Goal: Task Accomplishment & Management: Complete application form

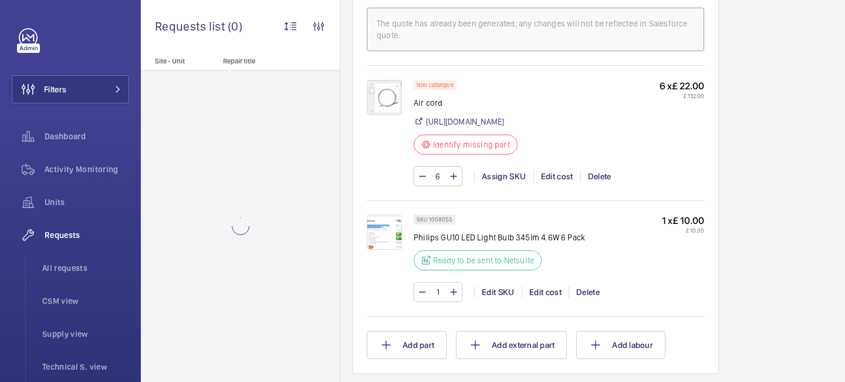
scroll to position [925, 0]
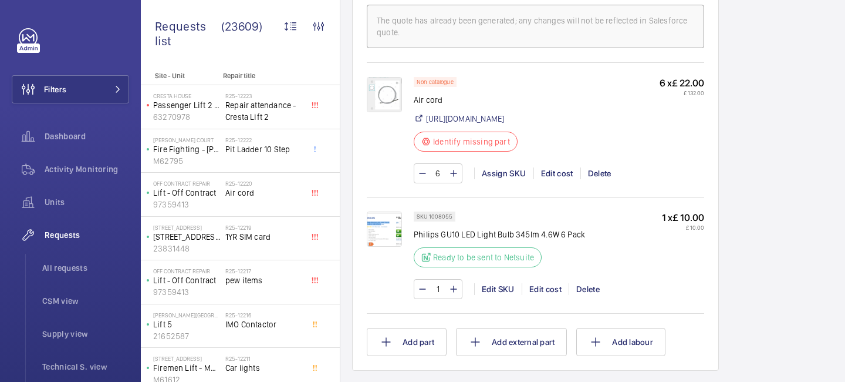
click at [394, 102] on img at bounding box center [384, 94] width 35 height 35
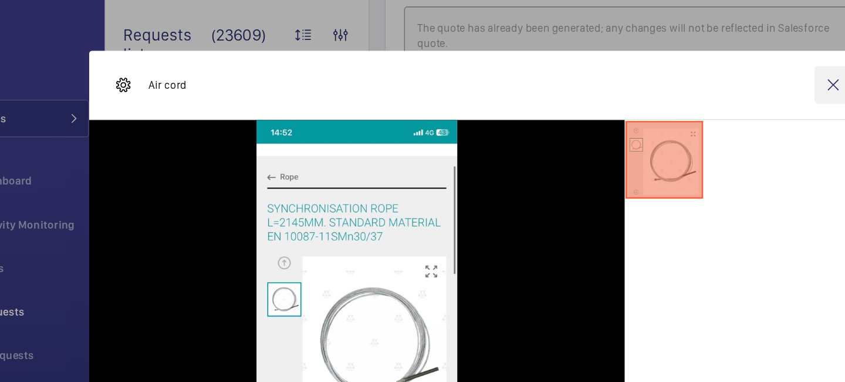
click at [688, 59] on wm-front-icon-button at bounding box center [690, 64] width 28 height 28
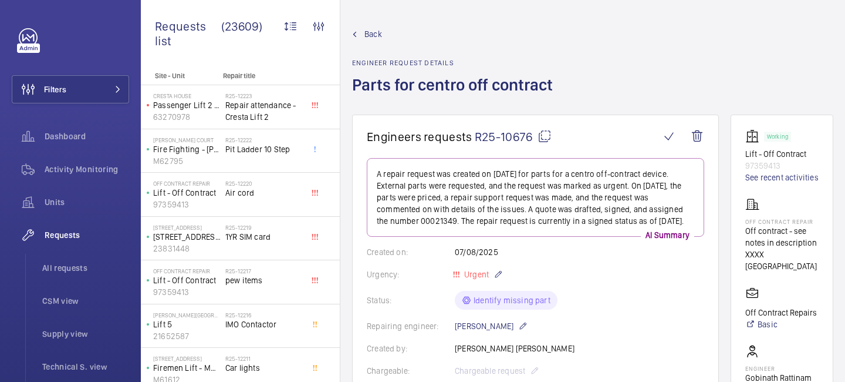
click at [377, 39] on span "Back" at bounding box center [374, 34] width 18 height 12
click at [378, 35] on span "Back" at bounding box center [374, 34] width 18 height 12
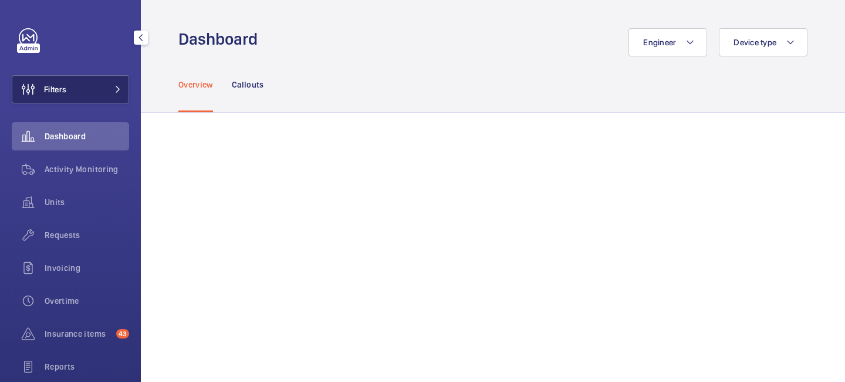
click at [113, 92] on span at bounding box center [114, 89] width 14 height 7
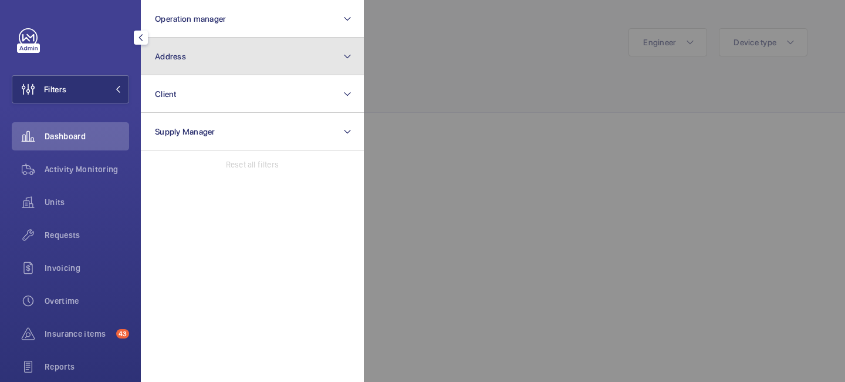
click at [195, 68] on button "Address" at bounding box center [252, 57] width 223 height 38
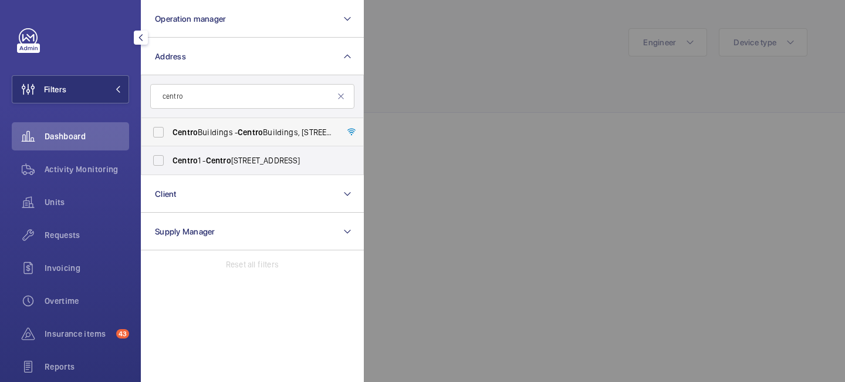
type input "centro"
click at [249, 129] on span "Centro" at bounding box center [250, 131] width 25 height 9
click at [170, 129] on input "Centro Buildings - Centro Buildings, 20-23 Mandela Street, Camden, London, NW1 …" at bounding box center [158, 131] width 23 height 23
checkbox input "true"
click at [455, 79] on div at bounding box center [786, 191] width 845 height 382
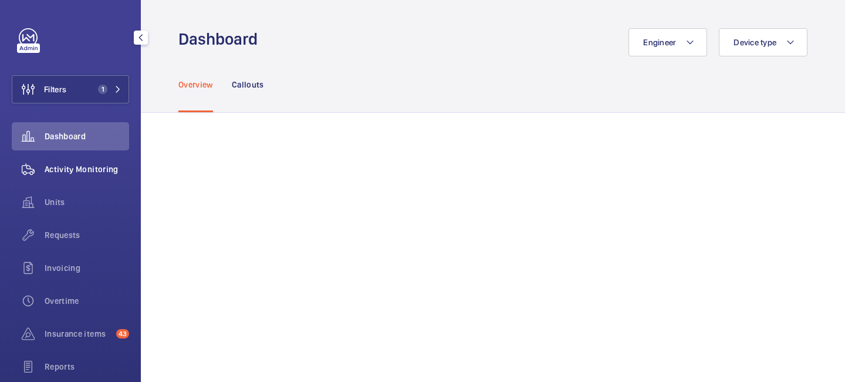
click at [81, 167] on span "Activity Monitoring" at bounding box center [87, 169] width 85 height 12
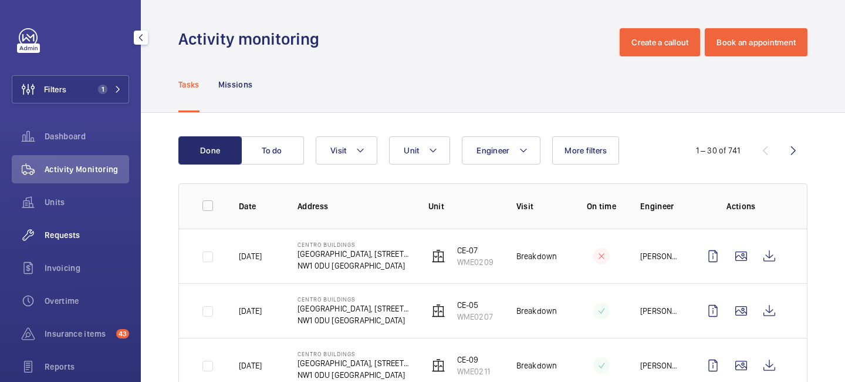
click at [84, 241] on div "Requests" at bounding box center [70, 235] width 117 height 28
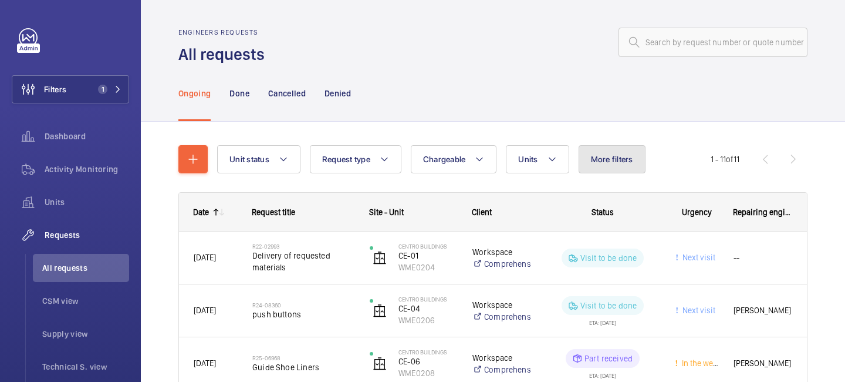
click at [591, 164] on span "More filters" at bounding box center [612, 158] width 42 height 9
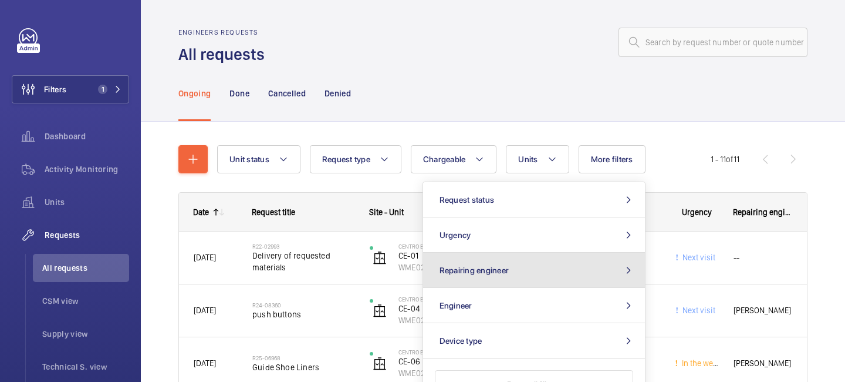
click at [558, 280] on button "Repairing engineer" at bounding box center [534, 269] width 222 height 35
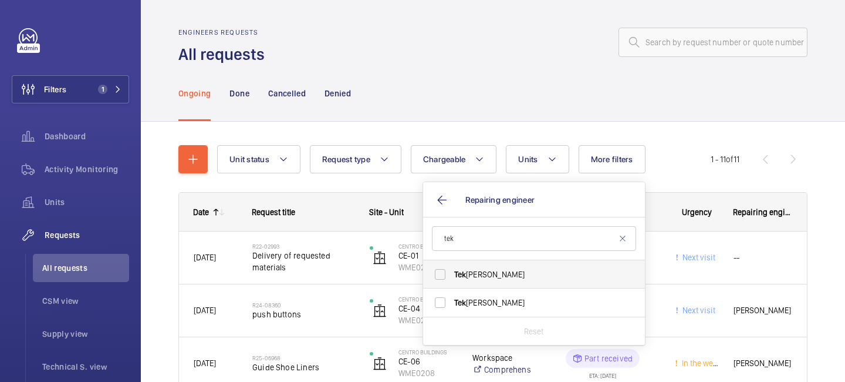
type input "tek"
click at [518, 274] on span "Tek Hussein" at bounding box center [534, 274] width 161 height 12
click at [452, 274] on input "Tek Hussein" at bounding box center [439, 273] width 23 height 23
checkbox input "true"
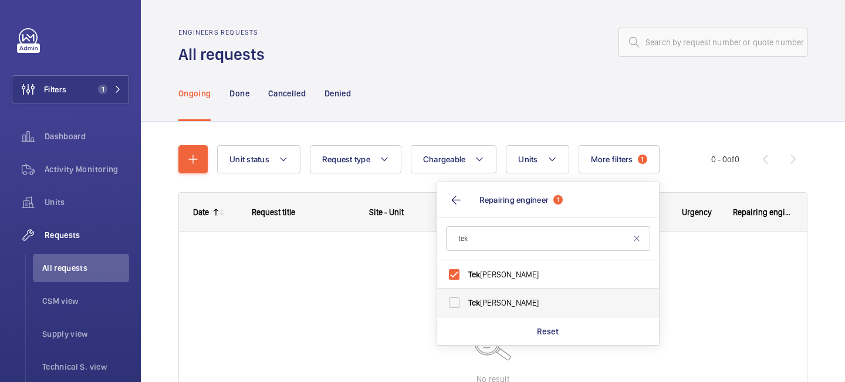
click at [503, 295] on label "Tek Hussein" at bounding box center [539, 302] width 204 height 28
click at [466, 295] on input "Tek Hussein" at bounding box center [454, 302] width 23 height 23
checkbox input "true"
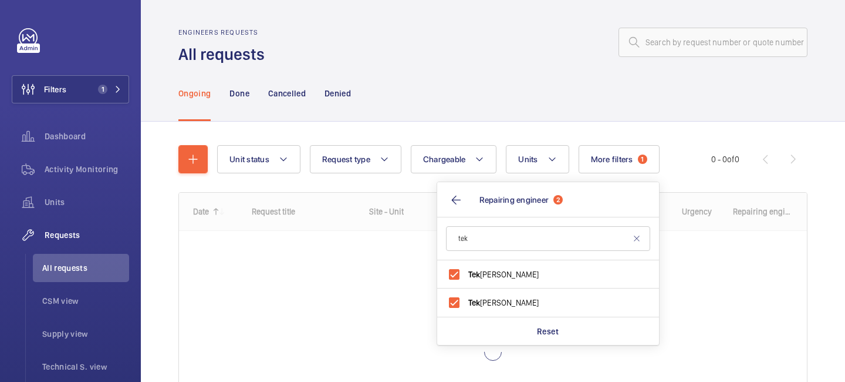
click at [497, 103] on div "Ongoing Done Cancelled Denied" at bounding box center [492, 93] width 629 height 56
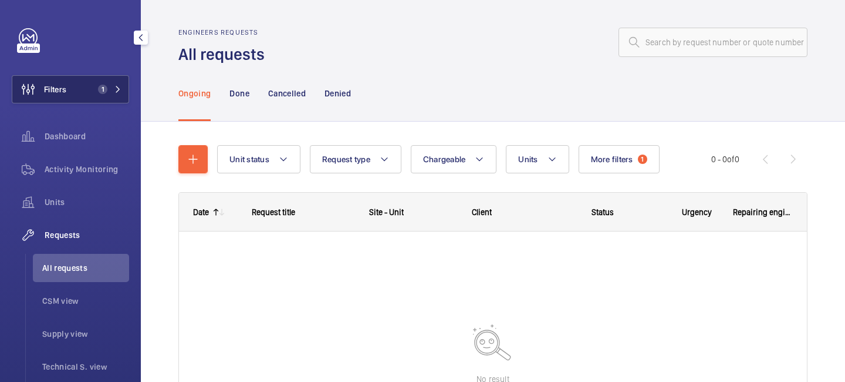
click at [106, 95] on button "Filters 1" at bounding box center [70, 89] width 117 height 28
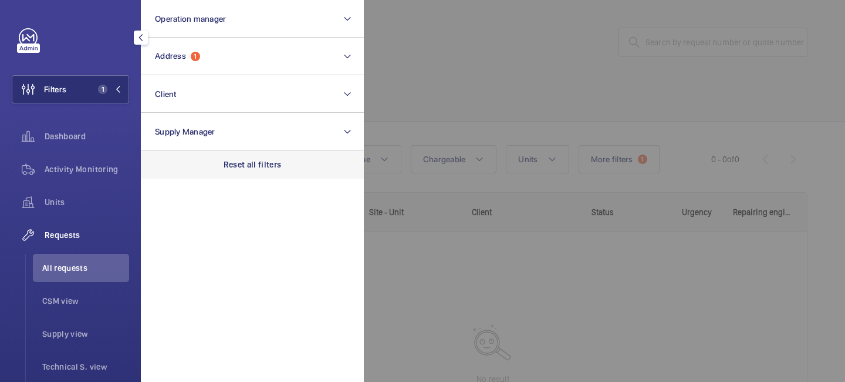
click at [241, 158] on p "Reset all filters" at bounding box center [253, 164] width 58 height 12
click at [485, 122] on div at bounding box center [786, 191] width 845 height 382
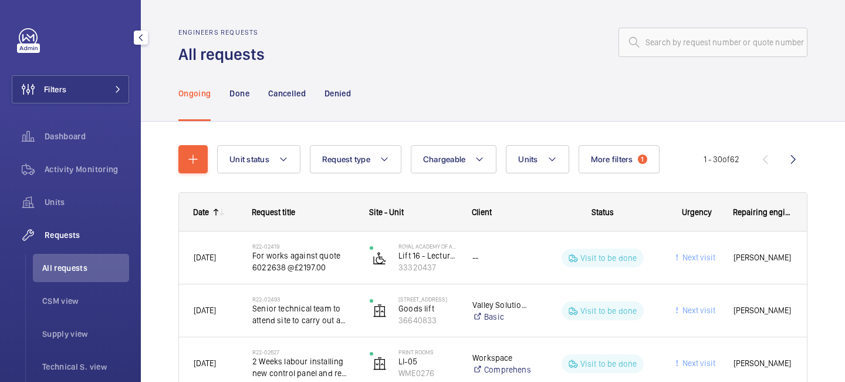
click at [217, 207] on mat-icon at bounding box center [215, 211] width 9 height 9
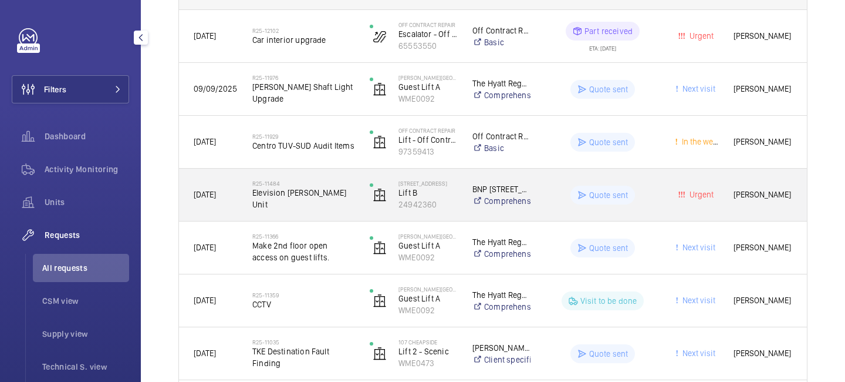
scroll to position [222, 0]
click at [296, 201] on span "Elevision Pam Unit" at bounding box center [303, 196] width 102 height 23
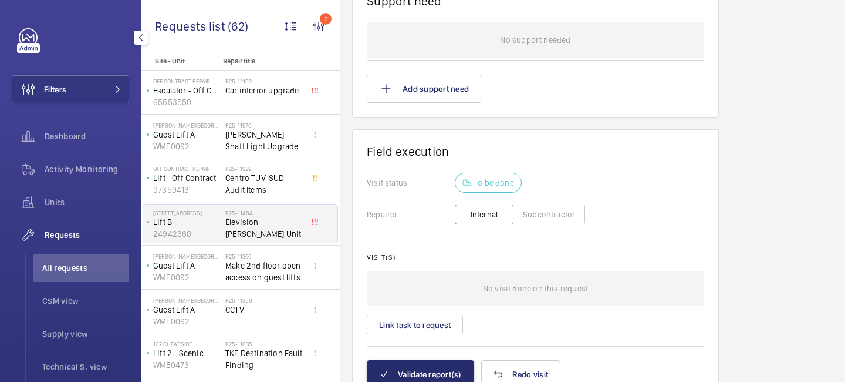
scroll to position [1020, 0]
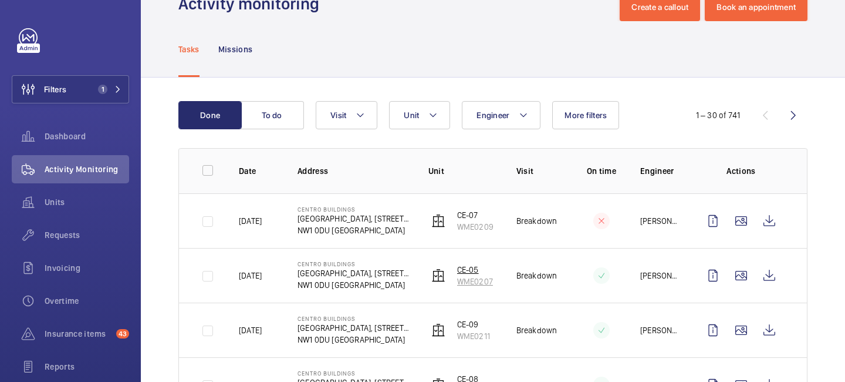
scroll to position [41, 0]
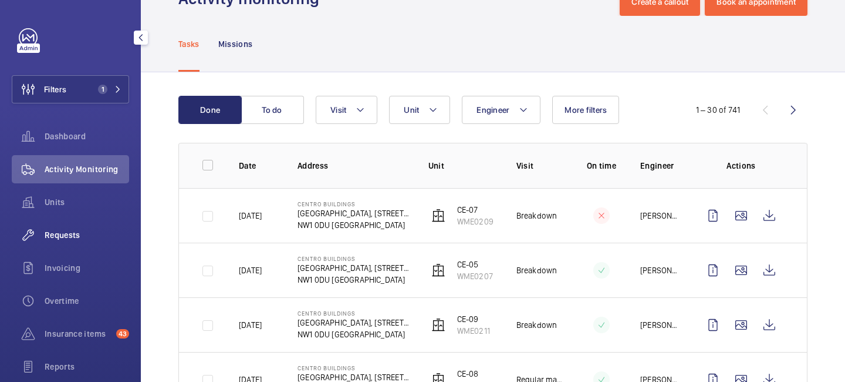
click at [80, 235] on span "Requests" at bounding box center [87, 235] width 85 height 12
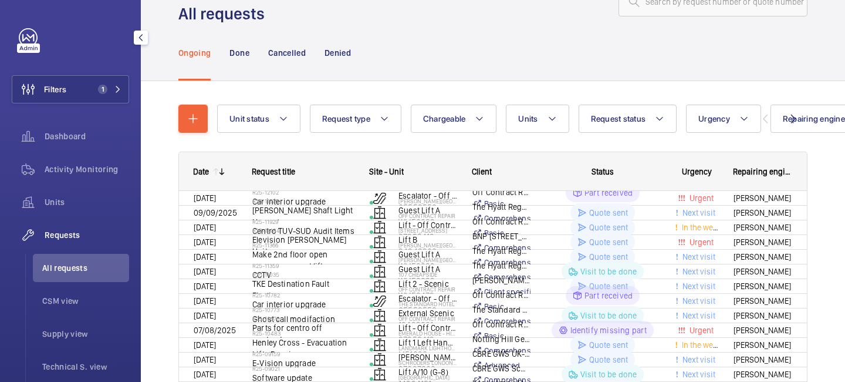
scroll to position [41, 0]
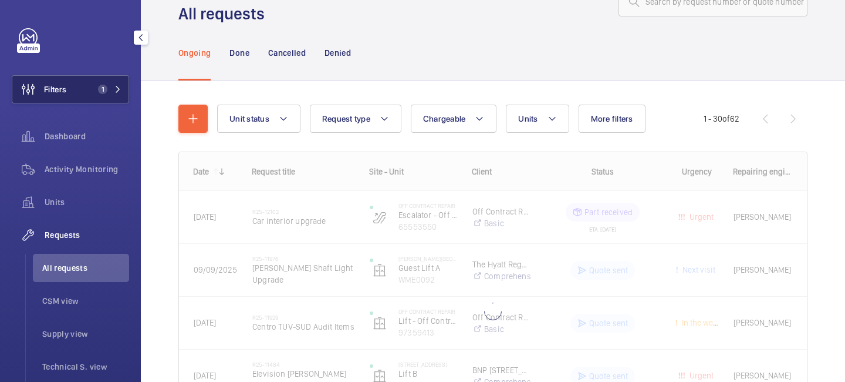
click at [116, 90] on mat-icon at bounding box center [117, 89] width 7 height 7
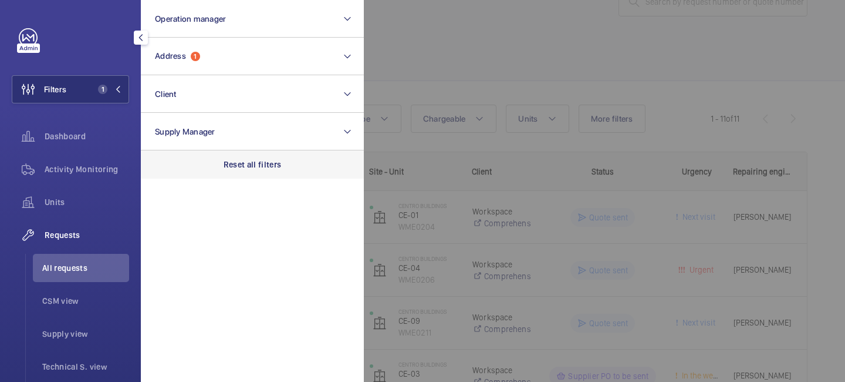
click at [248, 168] on p "Reset all filters" at bounding box center [253, 164] width 58 height 12
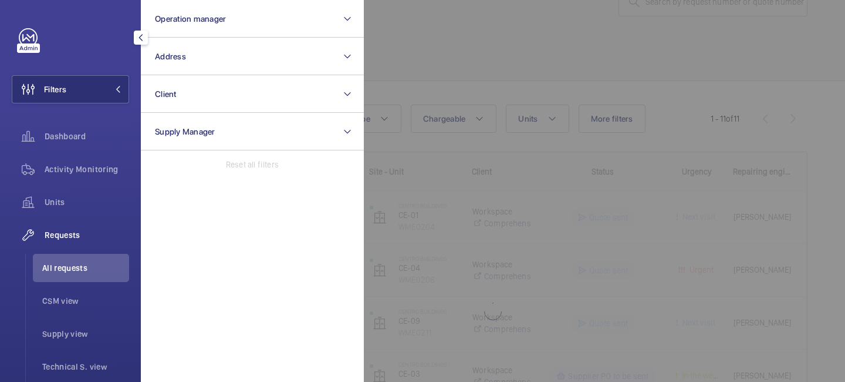
click at [464, 54] on div at bounding box center [786, 191] width 845 height 382
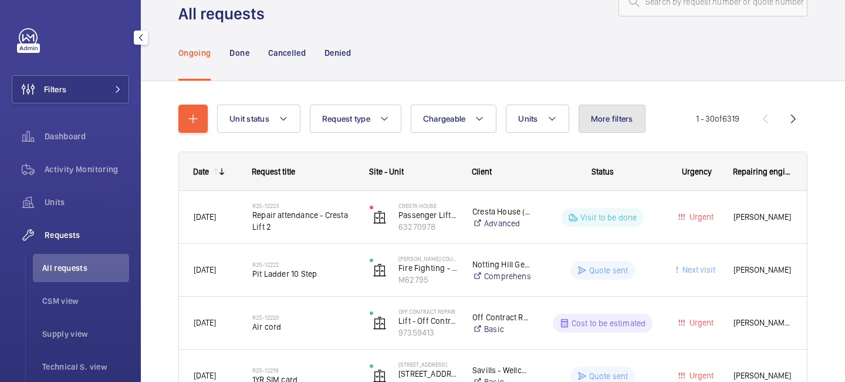
click at [606, 120] on span "More filters" at bounding box center [612, 118] width 42 height 9
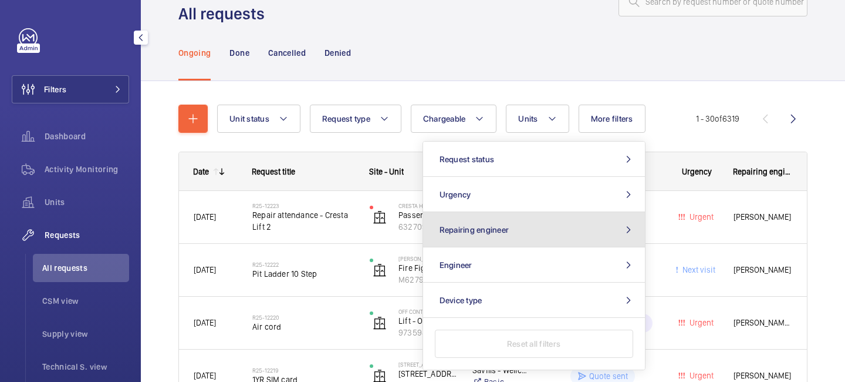
click at [525, 235] on button "Repairing engineer" at bounding box center [534, 229] width 222 height 35
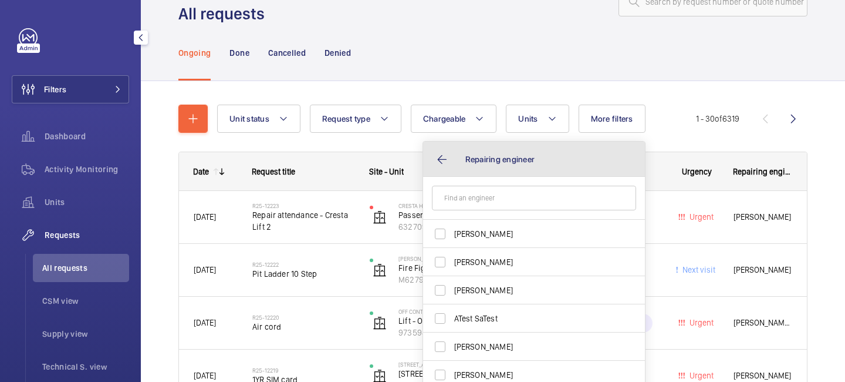
click at [447, 156] on button "Repairing engineer" at bounding box center [534, 158] width 222 height 35
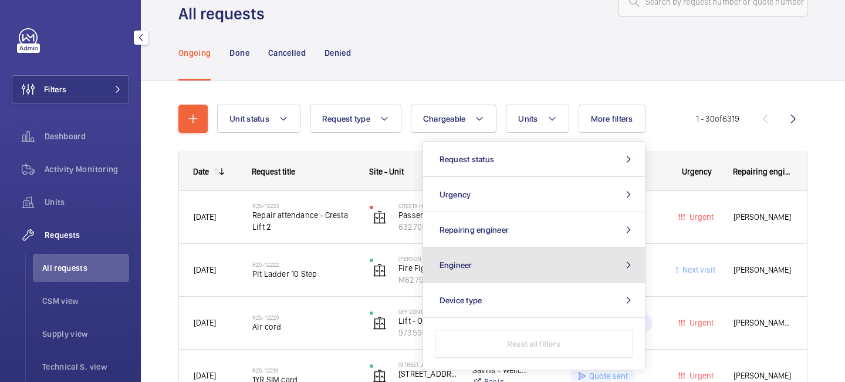
click at [518, 265] on button "Engineer" at bounding box center [534, 264] width 222 height 35
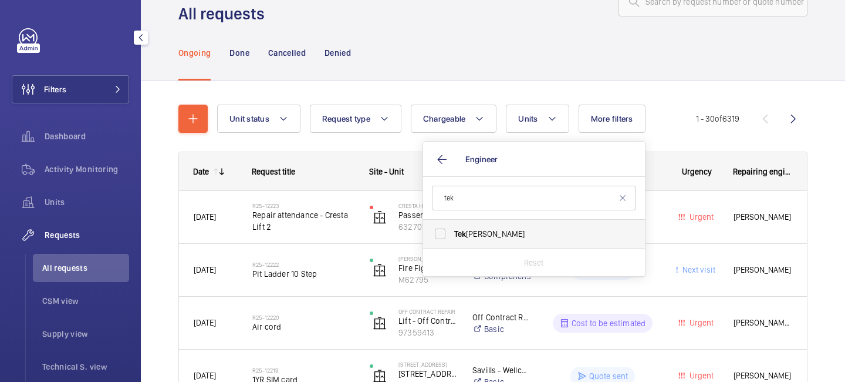
type input "tek"
click at [501, 222] on label "Tek Hussein" at bounding box center [525, 234] width 204 height 28
click at [452, 222] on input "Tek Hussein" at bounding box center [439, 233] width 23 height 23
checkbox input "true"
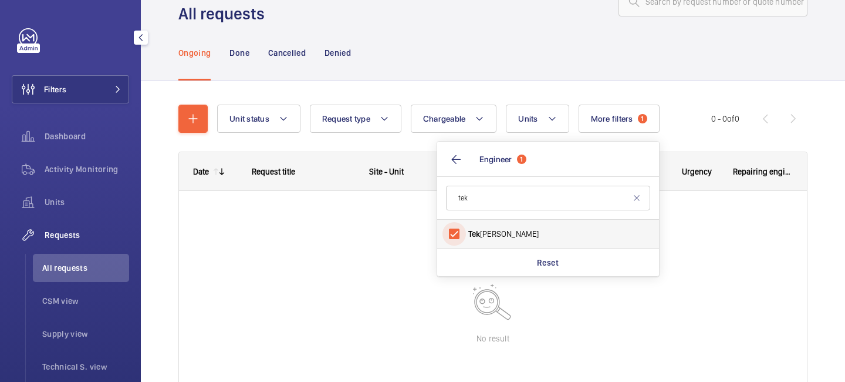
scroll to position [41, 0]
click at [677, 129] on div "Unit status Request type Chargeable Units More filters 1 Request status Urgency…" at bounding box center [464, 118] width 494 height 28
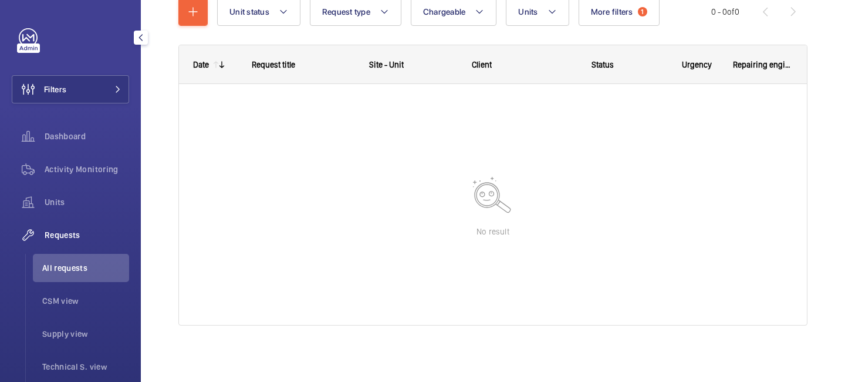
scroll to position [0, 0]
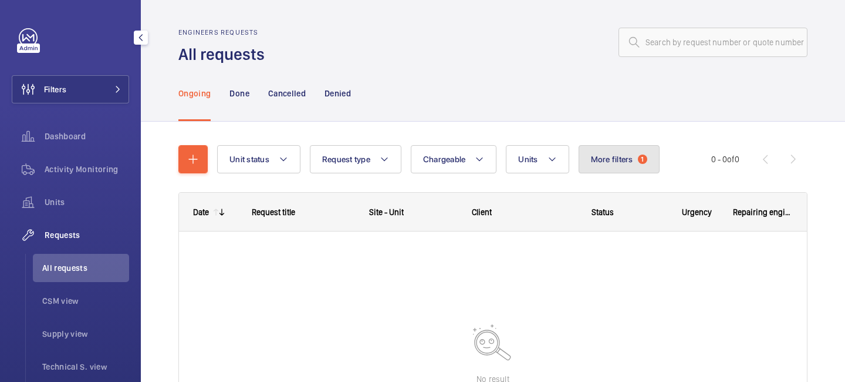
click at [632, 172] on button "More filters 1" at bounding box center [619, 159] width 81 height 28
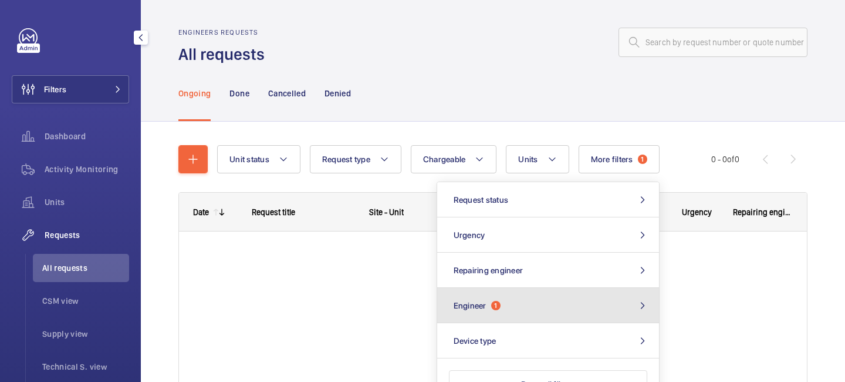
click at [536, 299] on button "Engineer 1" at bounding box center [548, 305] width 222 height 35
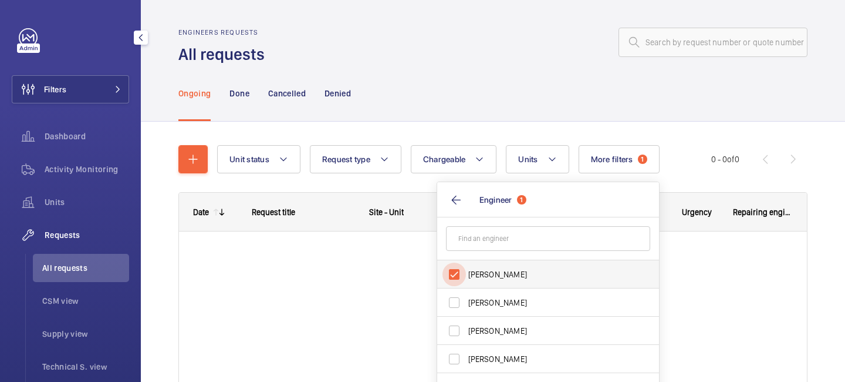
click at [451, 269] on input "[PERSON_NAME]" at bounding box center [454, 273] width 23 height 23
checkbox input "false"
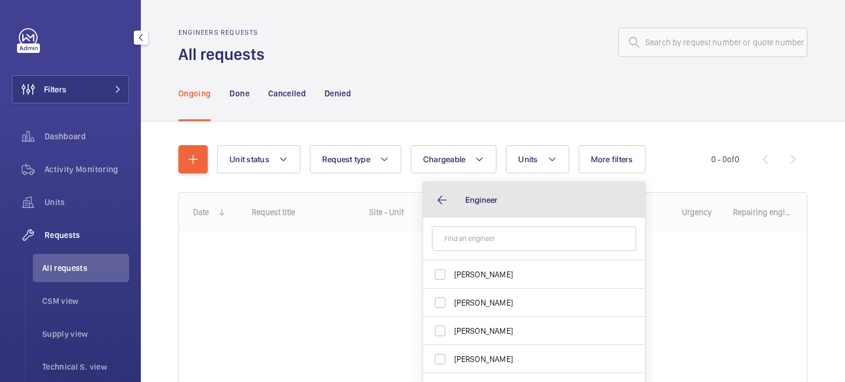
click at [441, 198] on button "Engineer" at bounding box center [534, 199] width 222 height 35
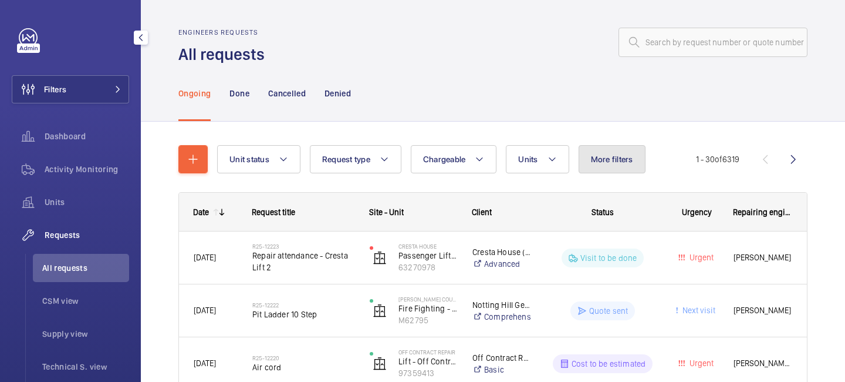
click at [605, 164] on span "More filters" at bounding box center [612, 158] width 42 height 9
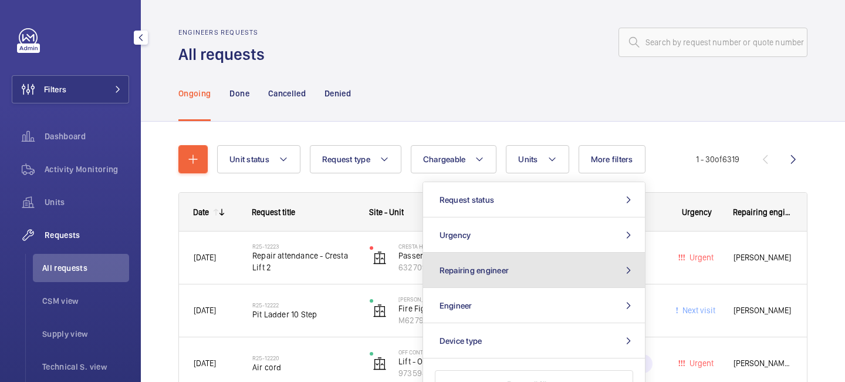
click at [563, 274] on button "Repairing engineer" at bounding box center [534, 269] width 222 height 35
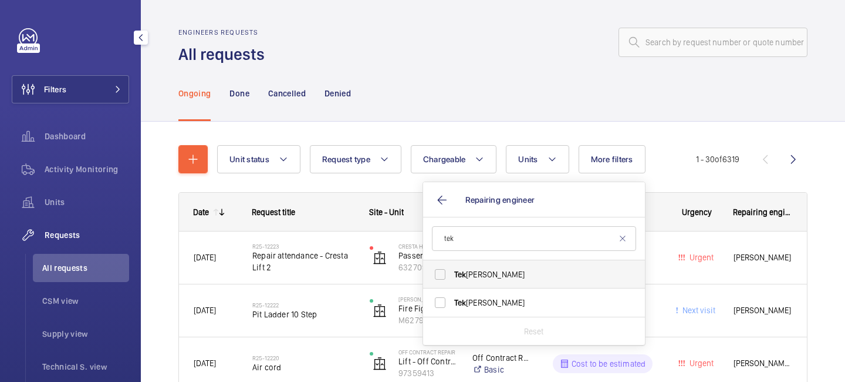
type input "tek"
click at [533, 272] on span "Tek Hussein" at bounding box center [534, 274] width 161 height 12
click at [452, 272] on input "Tek Hussein" at bounding box center [439, 273] width 23 height 23
checkbox input "true"
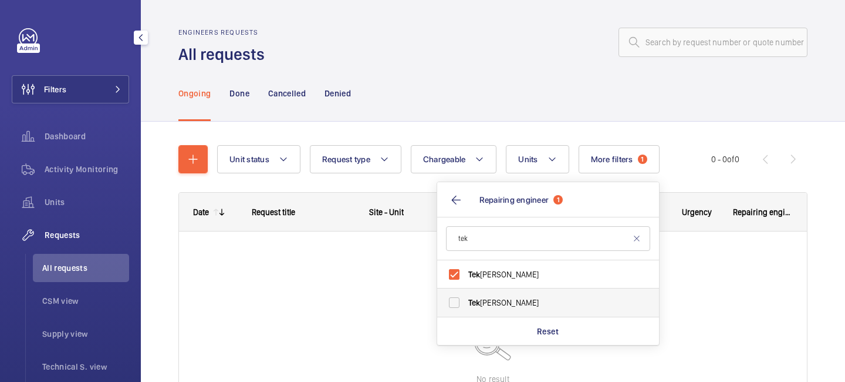
click at [518, 300] on span "Tek Hussein" at bounding box center [548, 302] width 161 height 12
click at [466, 300] on input "Tek Hussein" at bounding box center [454, 302] width 23 height 23
checkbox input "true"
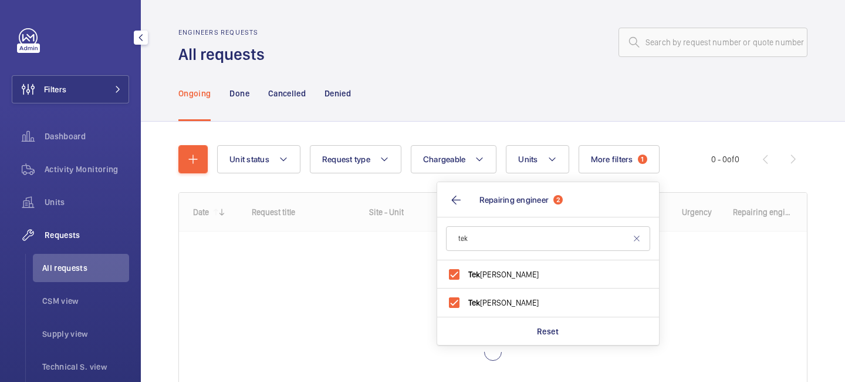
click at [724, 145] on wm-front-pagination "0 - 0 of 0" at bounding box center [759, 159] width 96 height 28
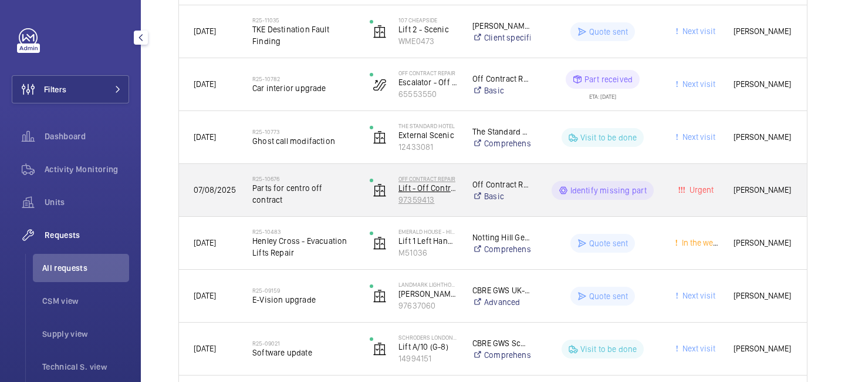
scroll to position [544, 0]
click at [574, 210] on div "Identify missing part" at bounding box center [595, 189] width 129 height 52
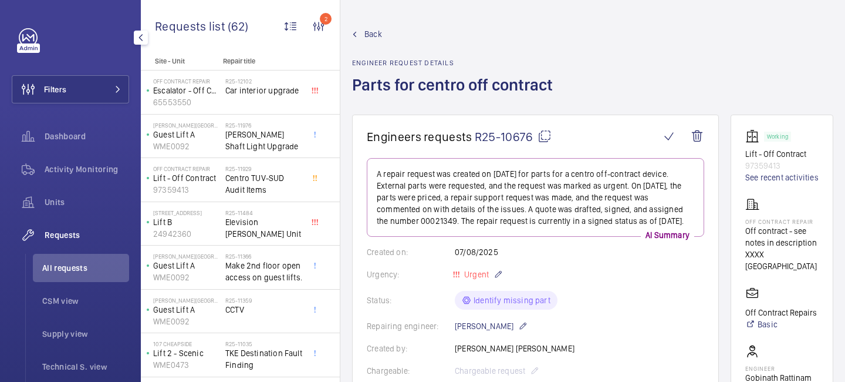
click at [366, 39] on span "Back" at bounding box center [374, 34] width 18 height 12
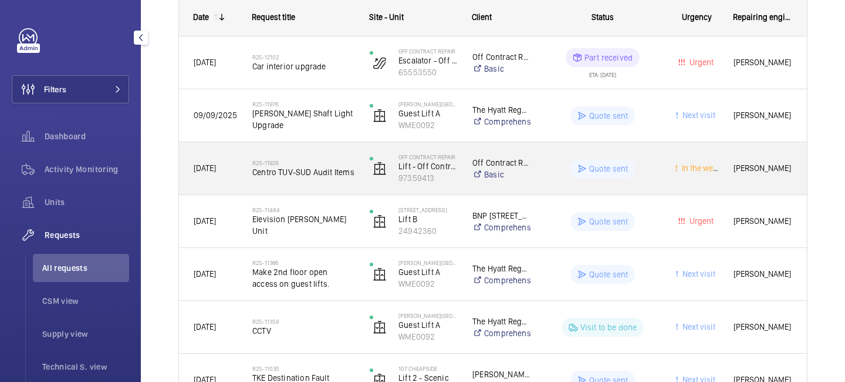
scroll to position [201, 0]
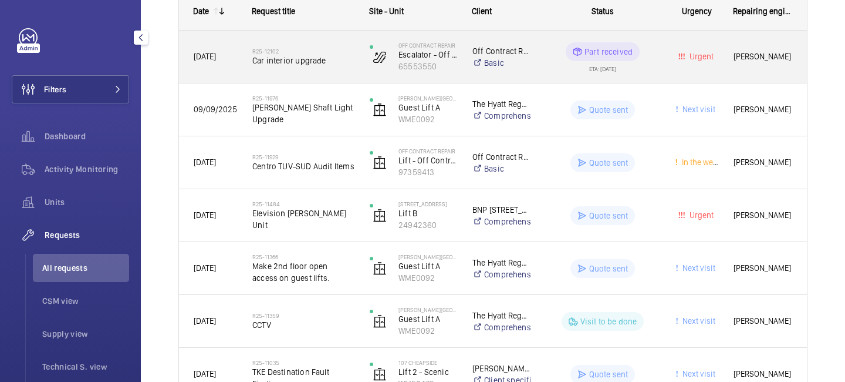
click at [299, 64] on span "Car interior upgrade" at bounding box center [303, 61] width 102 height 12
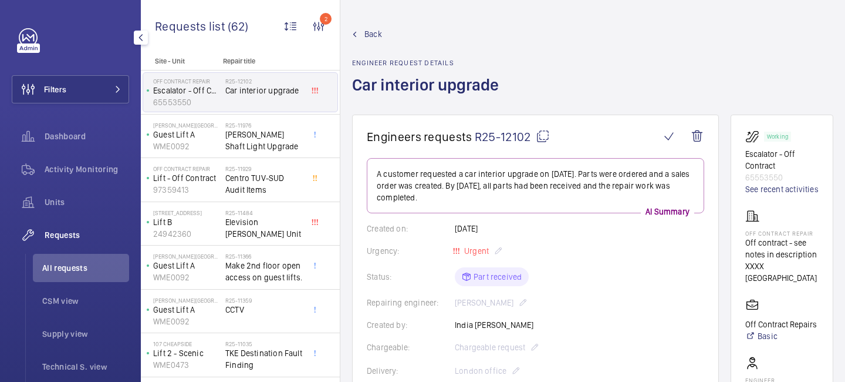
click at [376, 32] on span "Back" at bounding box center [374, 34] width 18 height 12
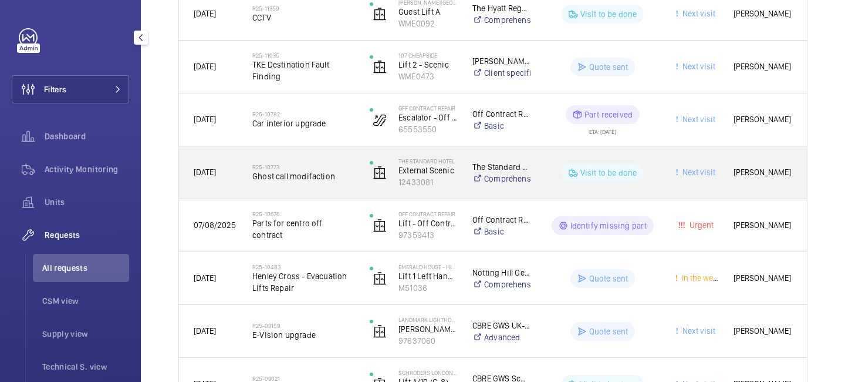
scroll to position [512, 0]
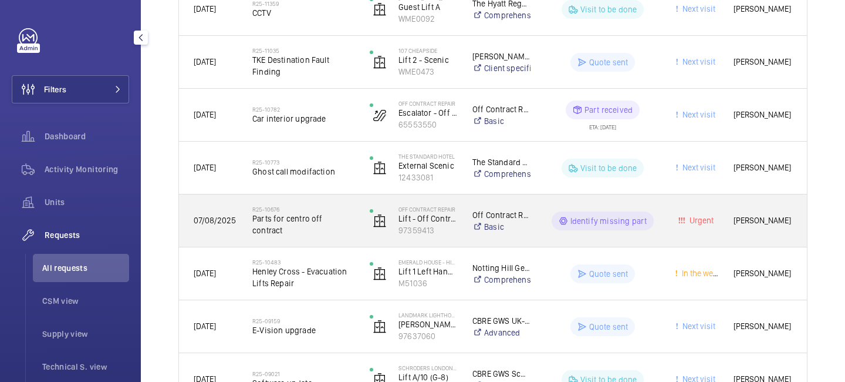
click at [295, 239] on div "R25-10676 Parts for centro off contract" at bounding box center [296, 220] width 116 height 53
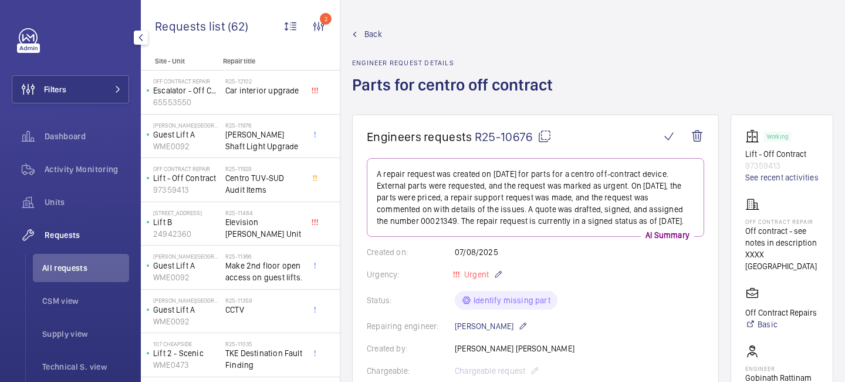
click at [370, 39] on span "Back" at bounding box center [374, 34] width 18 height 12
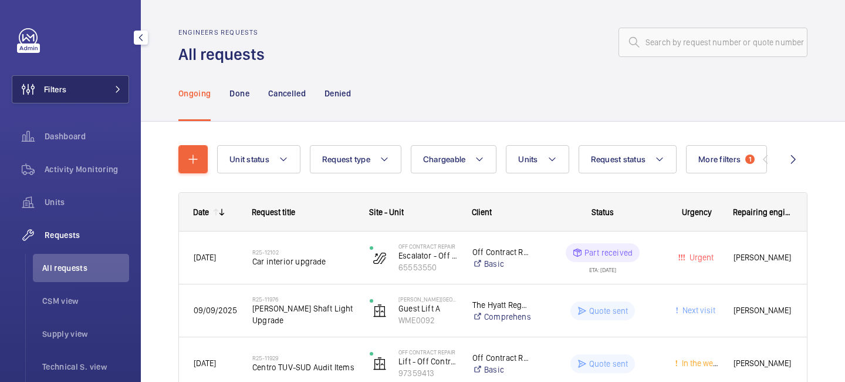
click at [117, 82] on button "Filters" at bounding box center [70, 89] width 117 height 28
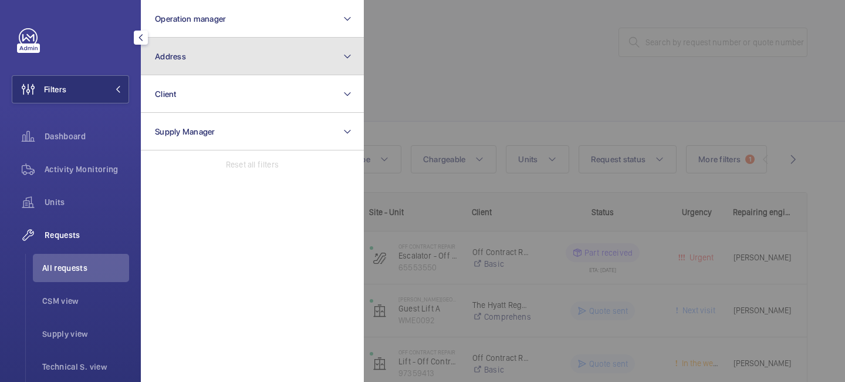
click at [320, 62] on button "Address" at bounding box center [252, 57] width 223 height 38
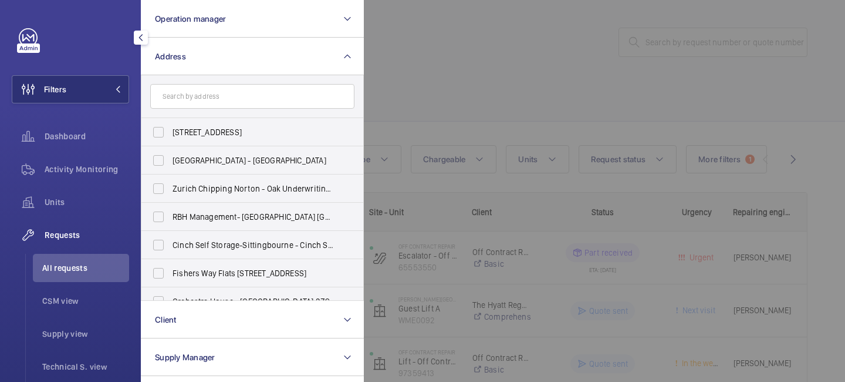
click at [279, 99] on input "text" at bounding box center [252, 96] width 204 height 25
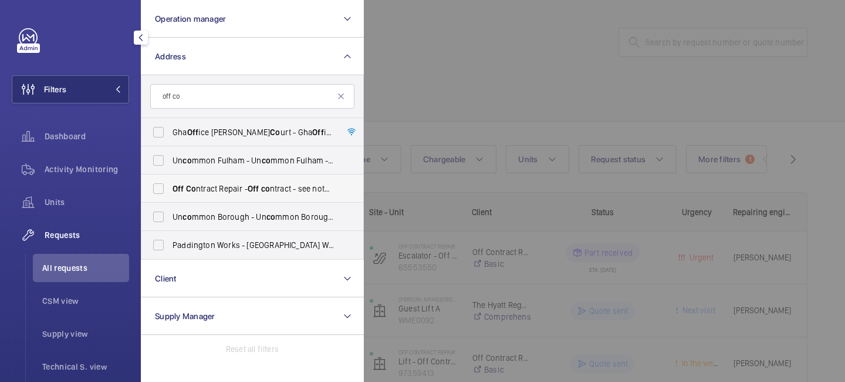
type input "off co"
click at [214, 187] on span "Off Co ntract Repair - Off co ntract - see notes in description, LONDON XXXX" at bounding box center [253, 189] width 161 height 12
click at [170, 187] on input "Off Co ntract Repair - Off co ntract - see notes in description, LONDON XXXX" at bounding box center [158, 188] width 23 height 23
checkbox input "true"
click at [498, 68] on div at bounding box center [786, 191] width 845 height 382
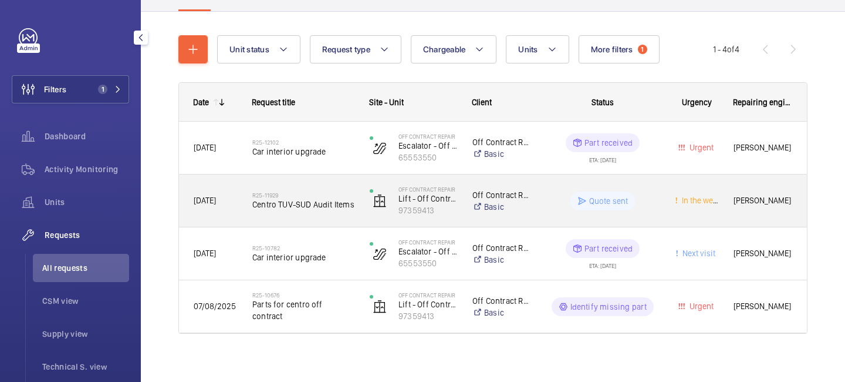
scroll to position [112, 0]
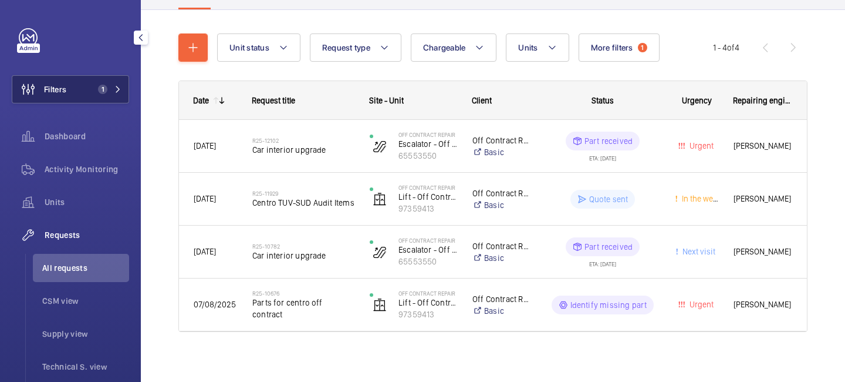
click at [113, 80] on button "Filters 1" at bounding box center [70, 89] width 117 height 28
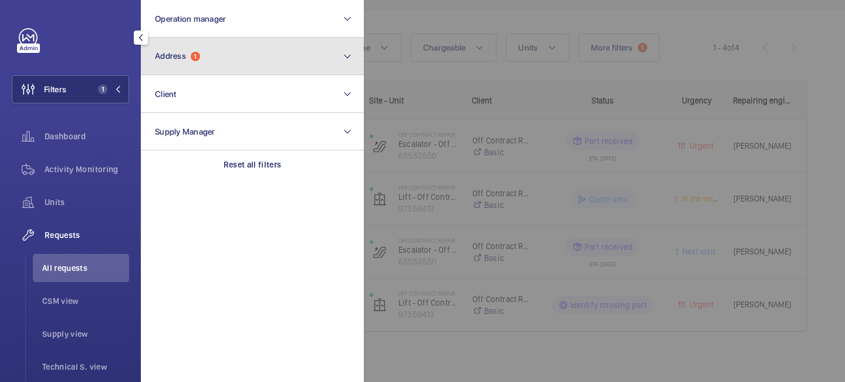
click at [228, 60] on button "Address 1" at bounding box center [252, 57] width 223 height 38
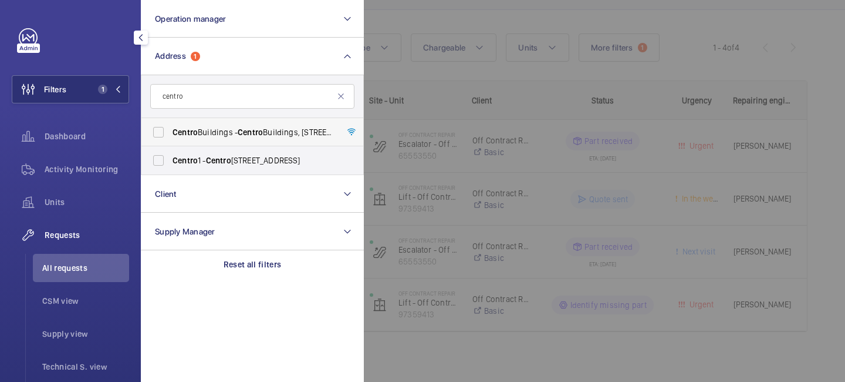
type input "centro"
click at [229, 140] on label "Centro Buildings - Centro Buildings, 20-23 Mandela Street, Camden, London, NW1 …" at bounding box center [243, 132] width 204 height 28
click at [170, 140] on input "Centro Buildings - Centro Buildings, 20-23 Mandela Street, Camden, London, NW1 …" at bounding box center [158, 131] width 23 height 23
checkbox input "true"
click at [485, 76] on div at bounding box center [786, 191] width 845 height 382
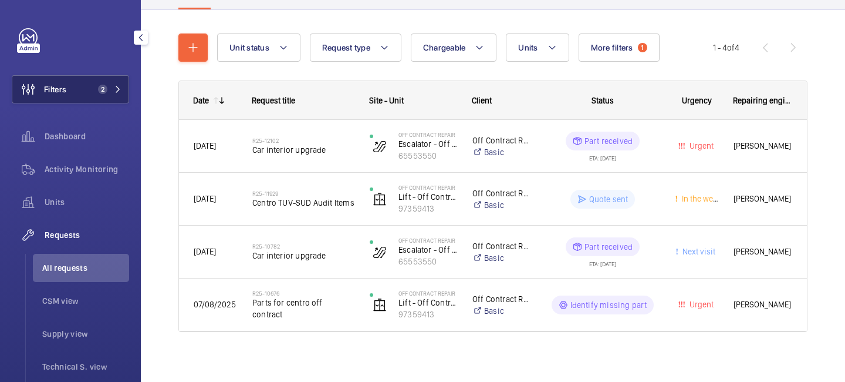
click at [119, 95] on button "Filters 2" at bounding box center [70, 89] width 117 height 28
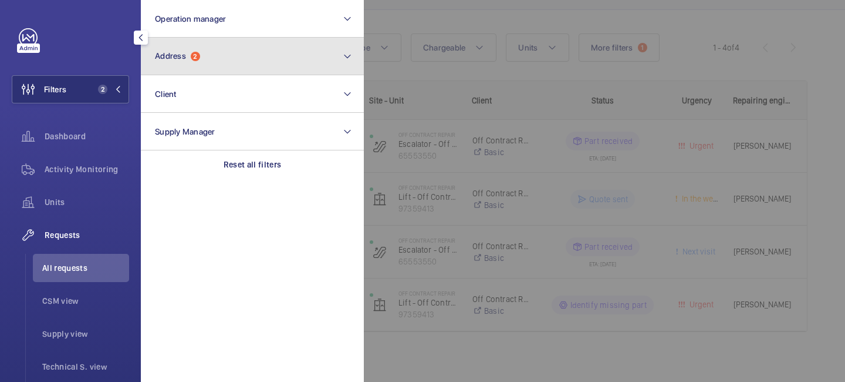
click at [228, 56] on button "Address 2" at bounding box center [252, 57] width 223 height 38
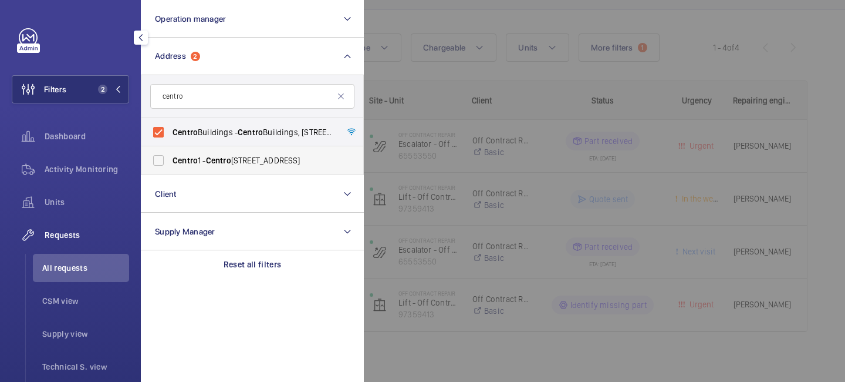
type input "centro"
click at [225, 156] on span "Centro" at bounding box center [218, 160] width 25 height 9
click at [170, 155] on input "Centro 1 - Centro 1, LONDON NW1 0DT" at bounding box center [158, 160] width 23 height 23
checkbox input "true"
click at [515, 83] on div at bounding box center [786, 191] width 845 height 382
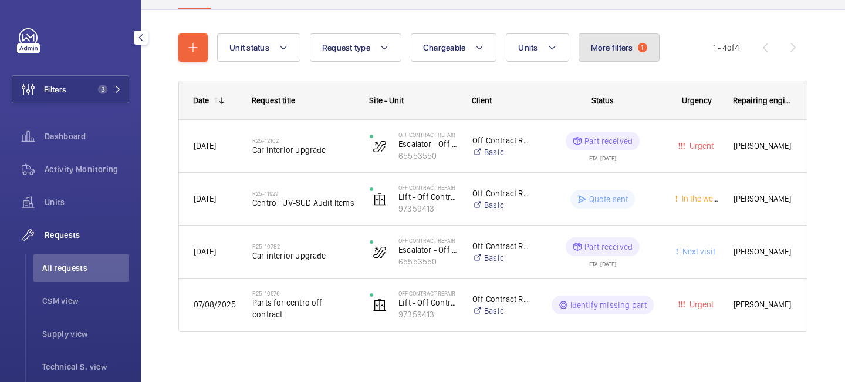
click at [620, 51] on span "More filters" at bounding box center [612, 47] width 42 height 9
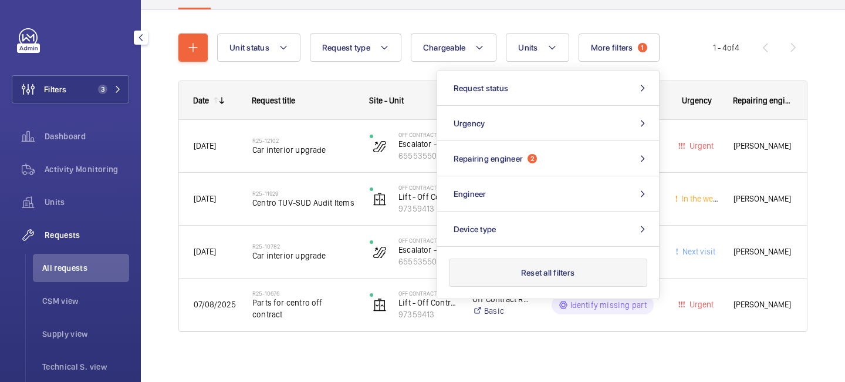
click at [541, 275] on button "Reset all filters" at bounding box center [548, 272] width 198 height 28
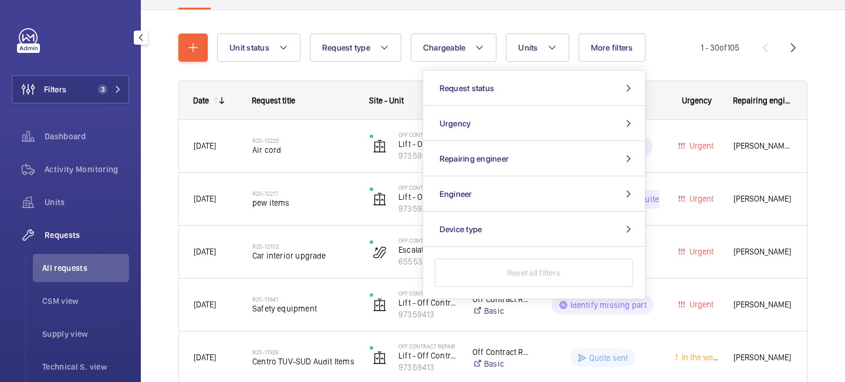
click at [325, 82] on div "Request title" at bounding box center [296, 101] width 117 height 38
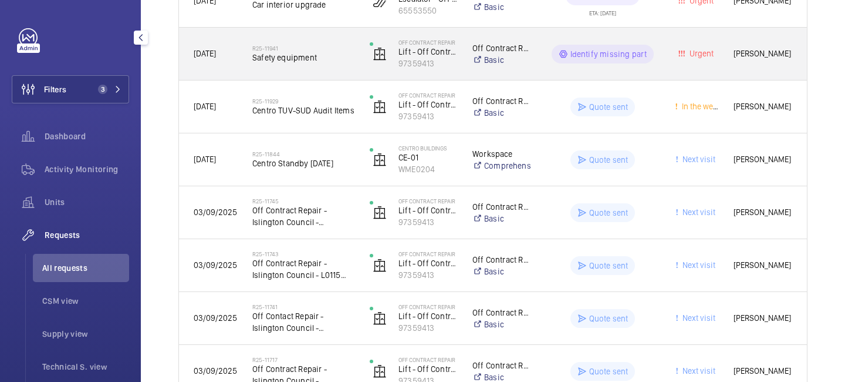
scroll to position [363, 0]
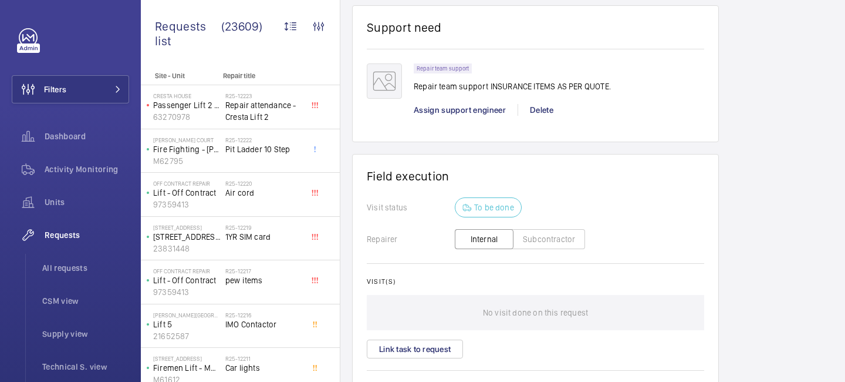
scroll to position [1137, 0]
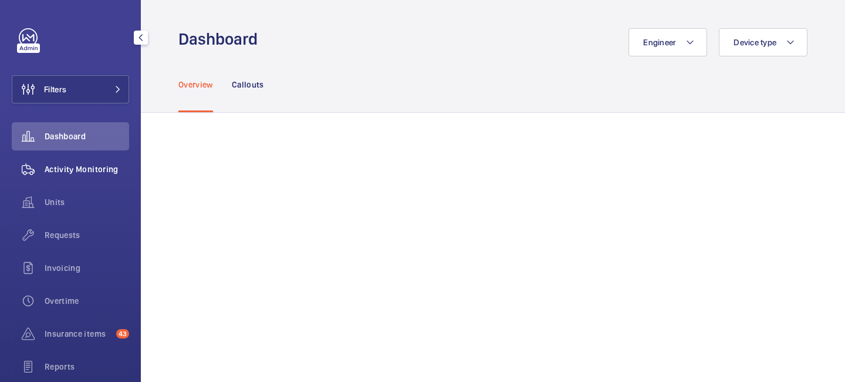
click at [104, 164] on span "Activity Monitoring" at bounding box center [87, 169] width 85 height 12
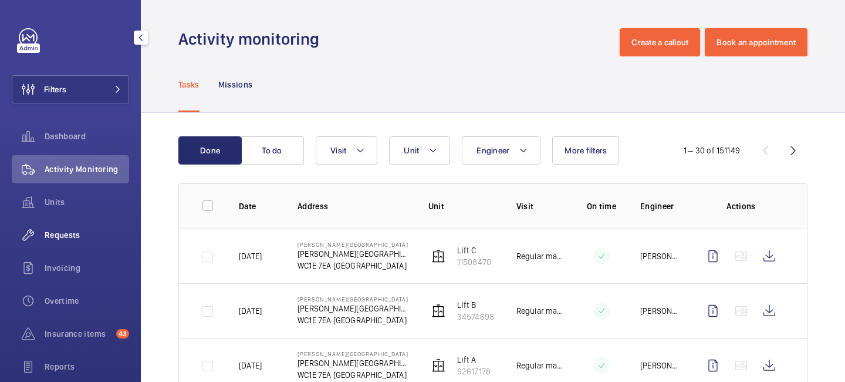
click at [80, 239] on span "Requests" at bounding box center [87, 235] width 85 height 12
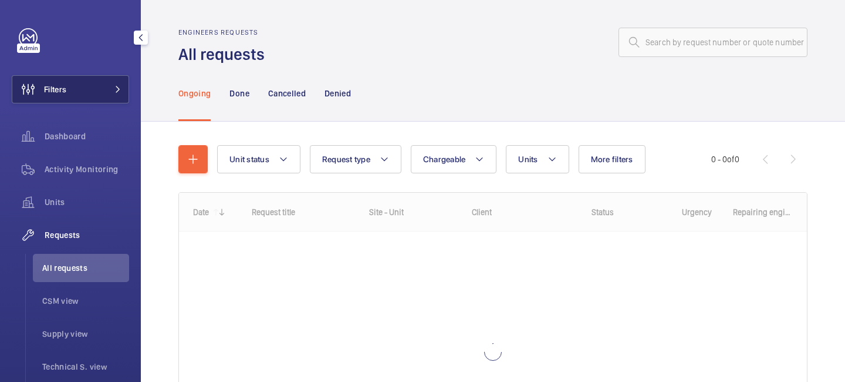
click at [120, 93] on button "Filters" at bounding box center [70, 89] width 117 height 28
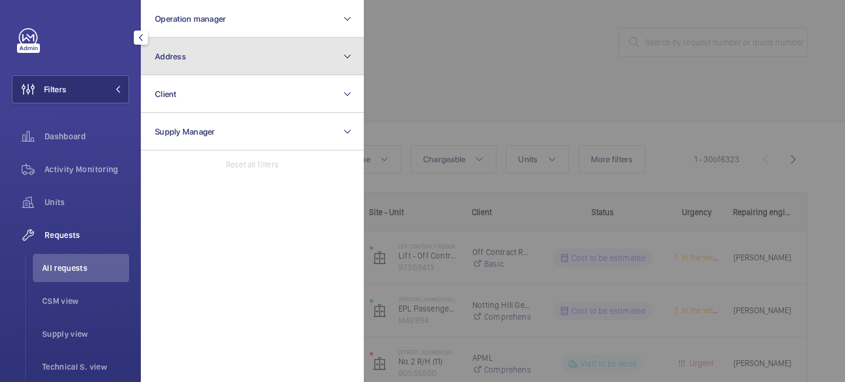
click at [195, 63] on button "Address" at bounding box center [252, 57] width 223 height 38
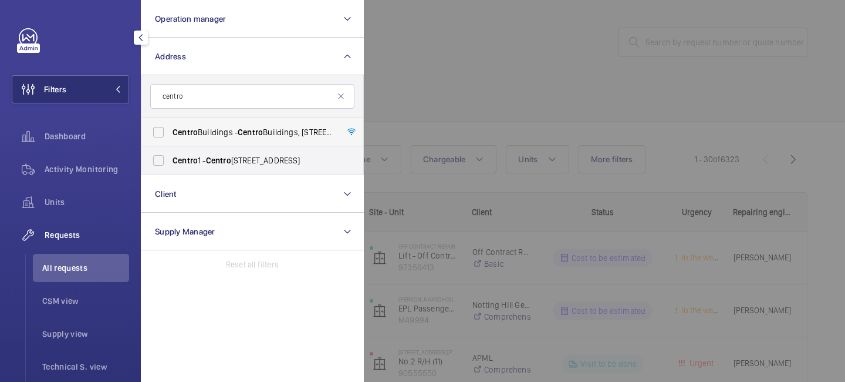
type input "centro"
click at [210, 136] on span "Centro Buildings - Centro Buildings, 20-23 Mandela Street, Camden, London, NW1 …" at bounding box center [253, 132] width 161 height 12
click at [170, 136] on input "Centro Buildings - Centro Buildings, 20-23 Mandela Street, Camden, London, NW1 …" at bounding box center [158, 131] width 23 height 23
checkbox input "true"
click at [399, 87] on div at bounding box center [786, 191] width 845 height 382
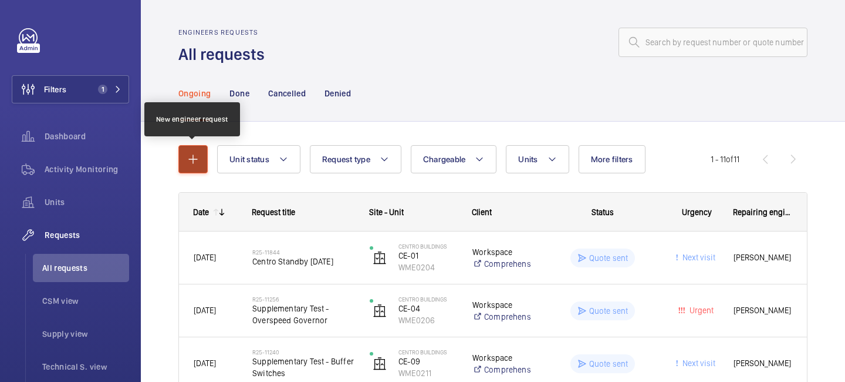
click at [194, 161] on mat-icon "button" at bounding box center [193, 159] width 14 height 14
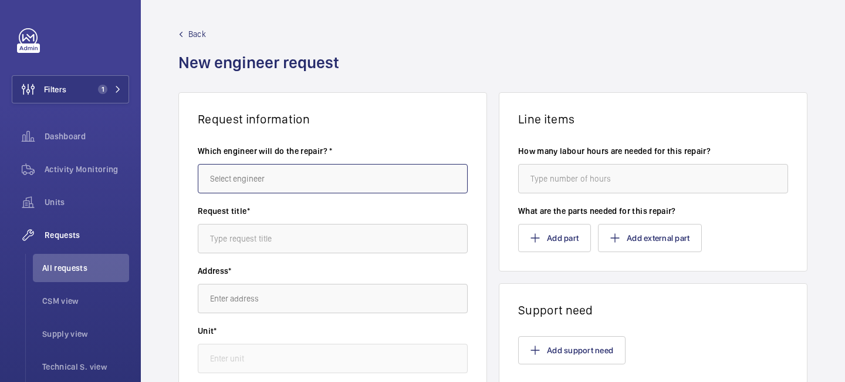
click at [254, 174] on input "text" at bounding box center [333, 178] width 270 height 29
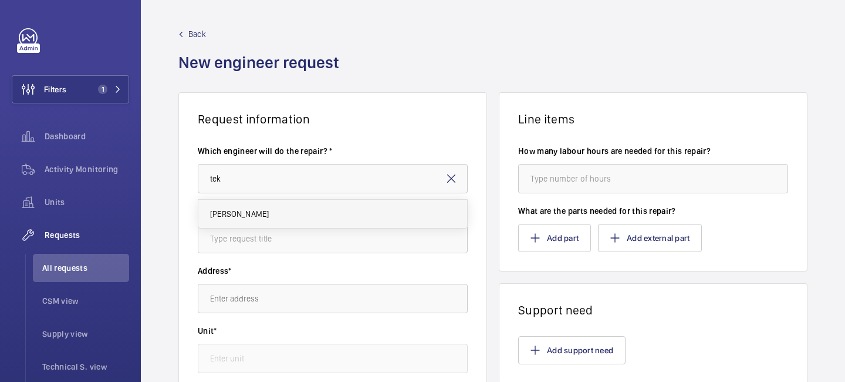
click at [259, 213] on mat-option "[PERSON_NAME]" at bounding box center [332, 214] width 269 height 28
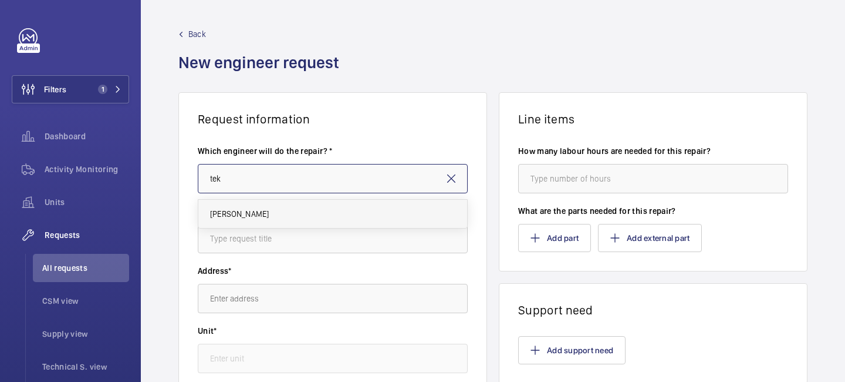
type input "[PERSON_NAME]"
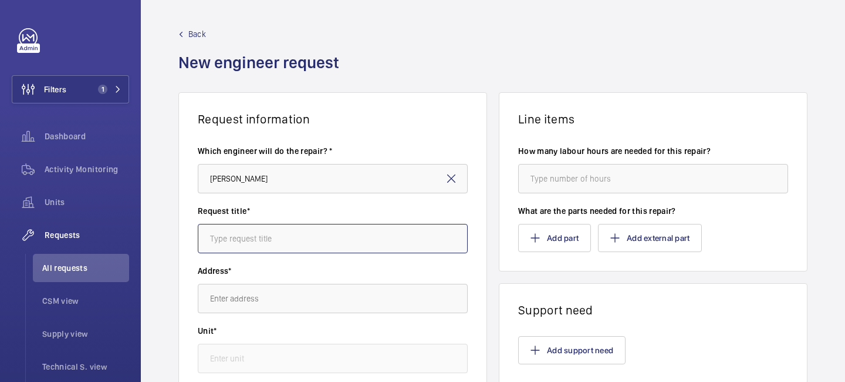
click at [246, 233] on input "text" at bounding box center [333, 238] width 270 height 29
type input "Safeline Upgrade"
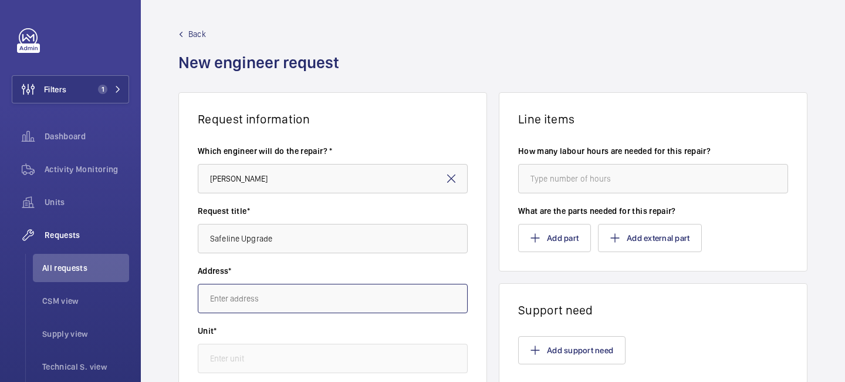
click at [250, 307] on input "text" at bounding box center [333, 298] width 270 height 29
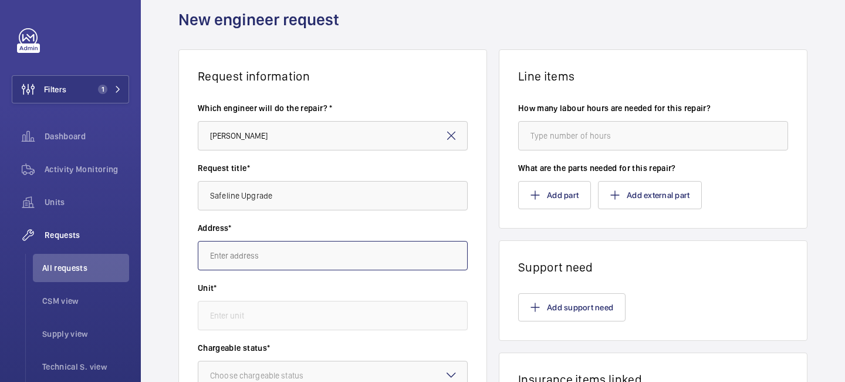
scroll to position [45, 0]
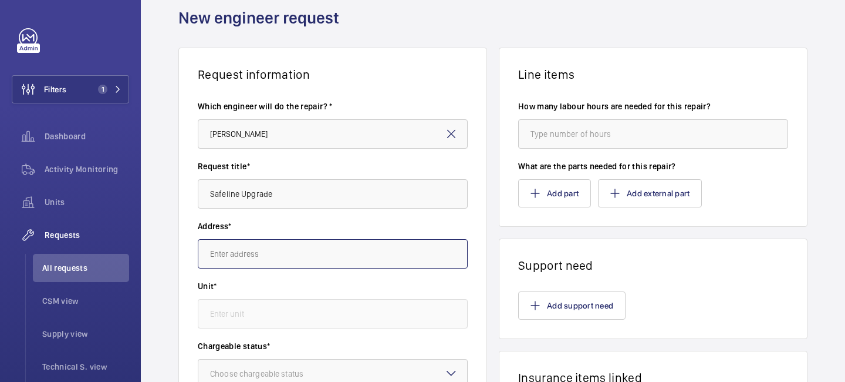
click at [249, 251] on input "text" at bounding box center [333, 253] width 270 height 29
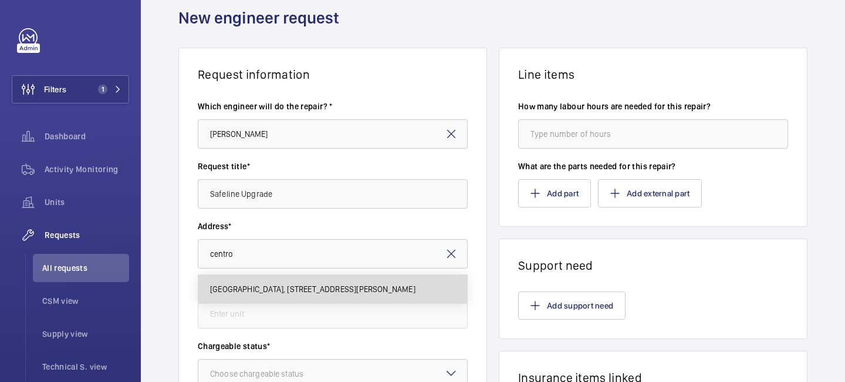
click at [266, 284] on span "Centro Buildings Centro Buildings, 20-23 Mandela Street, Camden, London, NW1 0D…" at bounding box center [312, 289] width 205 height 12
type input "Centro Buildings Centro Buildings, 20-23 Mandela Street, Camden, London, NW1 0D…"
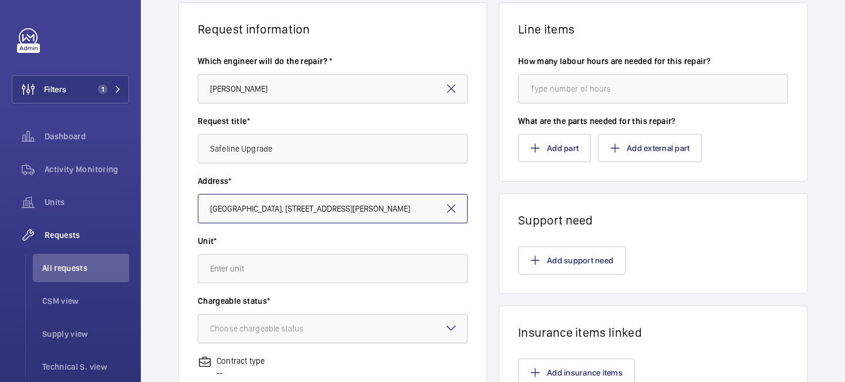
scroll to position [125, 0]
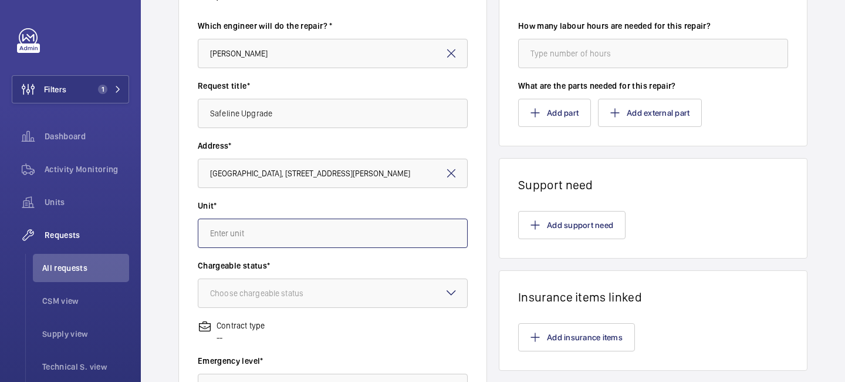
click at [262, 244] on input "text" at bounding box center [333, 232] width 270 height 29
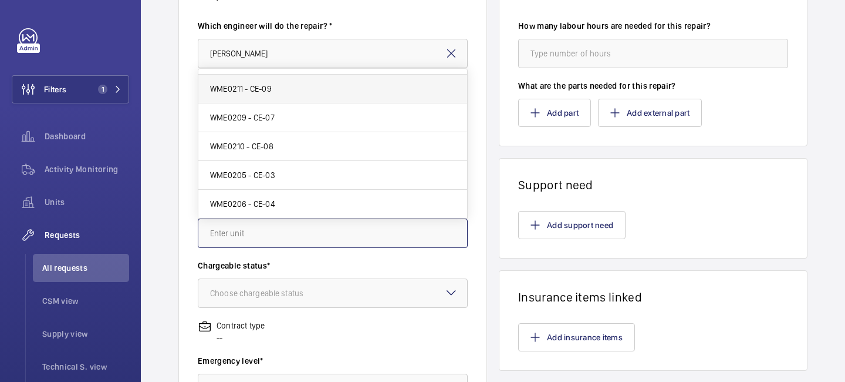
scroll to position [0, 0]
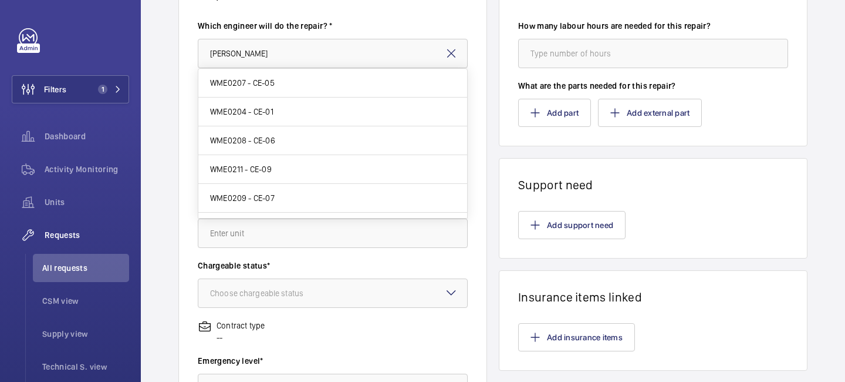
click at [453, 51] on mat-icon at bounding box center [451, 53] width 14 height 14
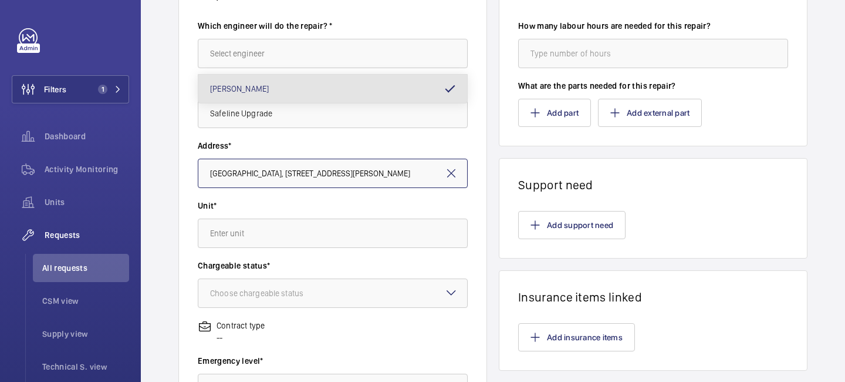
click at [458, 175] on input "Centro Buildings Centro Buildings, 20-23 Mandela Street, Camden, London, NW1 0D…" at bounding box center [333, 172] width 270 height 29
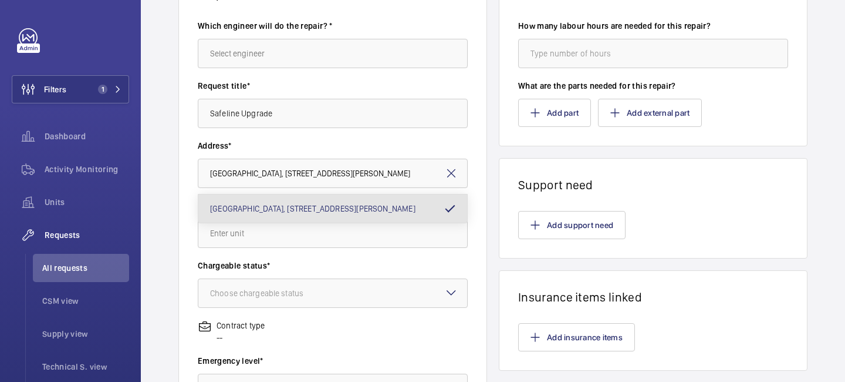
click at [453, 171] on mat-icon at bounding box center [451, 173] width 14 height 14
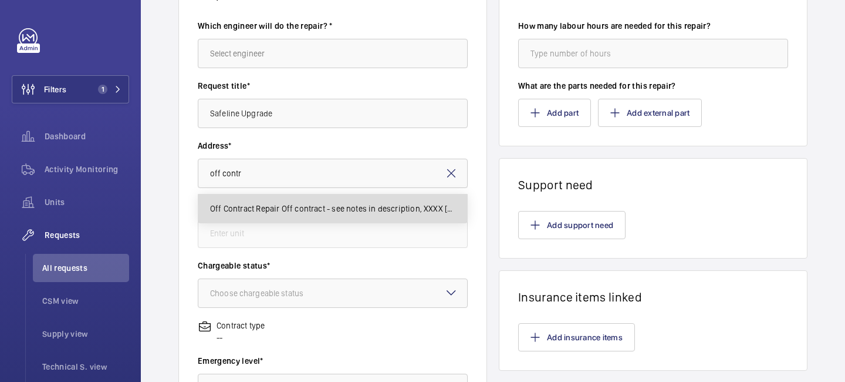
click at [353, 217] on mat-option "Off Contract Repair Off contract - see notes in description, XXXX LONDON" at bounding box center [332, 208] width 269 height 28
type input "Off Contract Repair Off contract - see notes in description, XXXX LONDON"
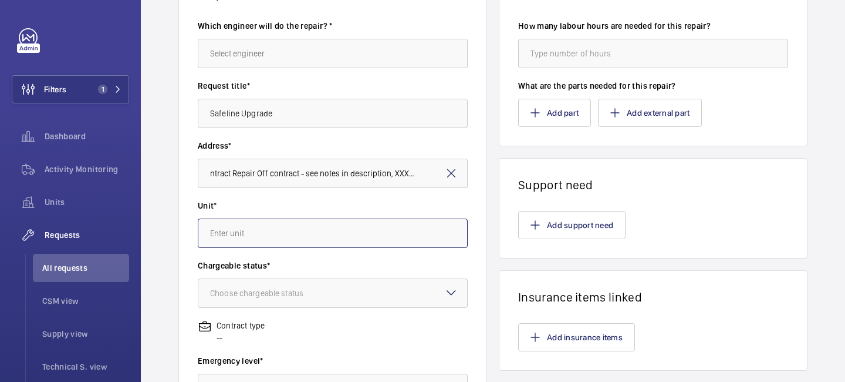
click at [307, 231] on input "text" at bounding box center [333, 232] width 270 height 29
click at [296, 301] on span "97359413 - Lift - Off Contract" at bounding box center [263, 297] width 106 height 12
type input "97359413 - Lift - Off Contract"
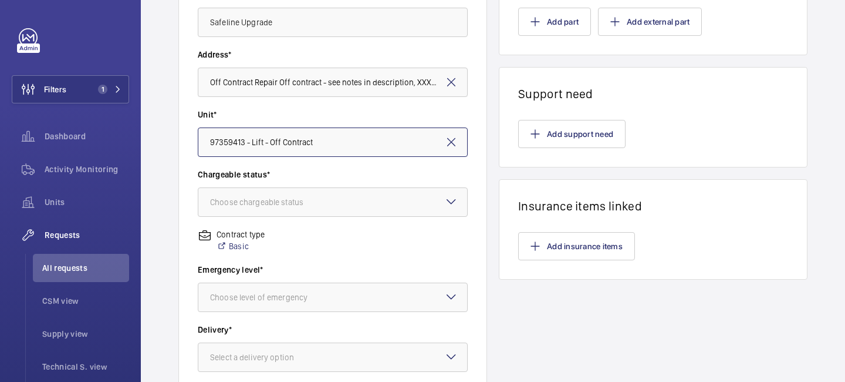
scroll to position [226, 0]
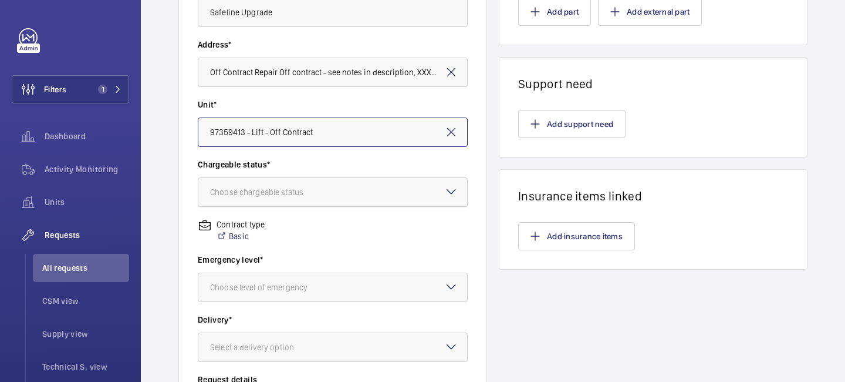
click at [310, 187] on div "Choose chargeable status" at bounding box center [271, 192] width 123 height 12
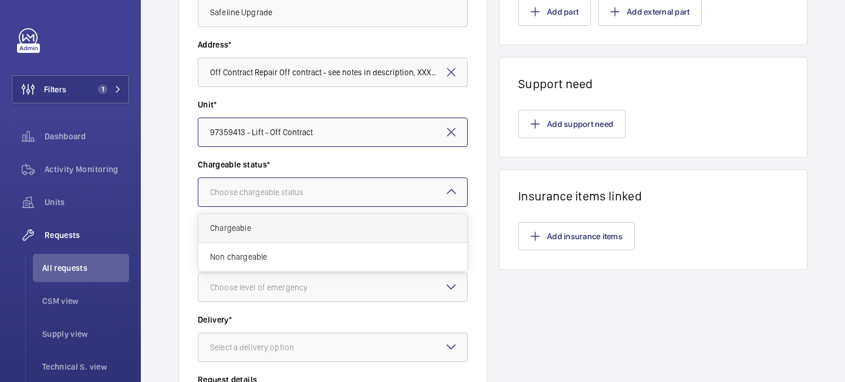
click at [296, 227] on span "Chargeable" at bounding box center [332, 228] width 245 height 12
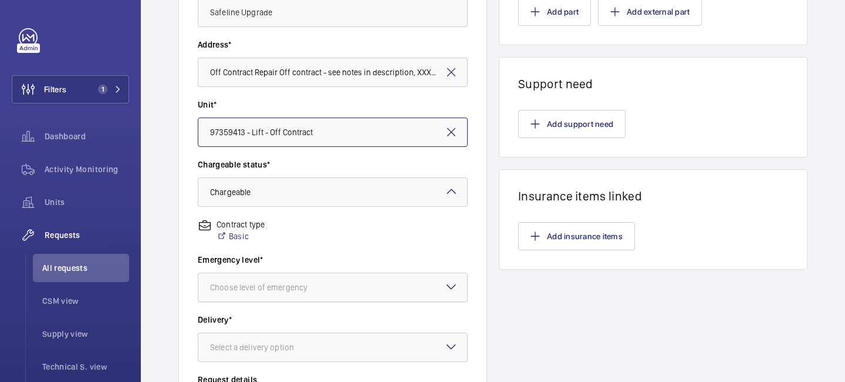
click at [282, 275] on div at bounding box center [332, 287] width 269 height 28
click at [265, 348] on span "This week" at bounding box center [332, 352] width 245 height 12
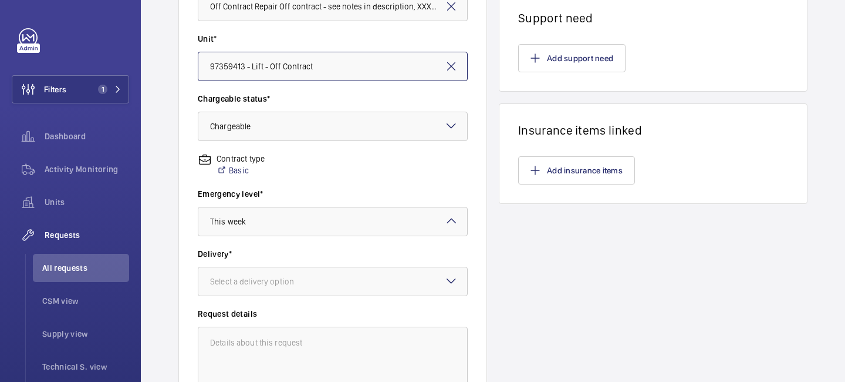
scroll to position [309, 0]
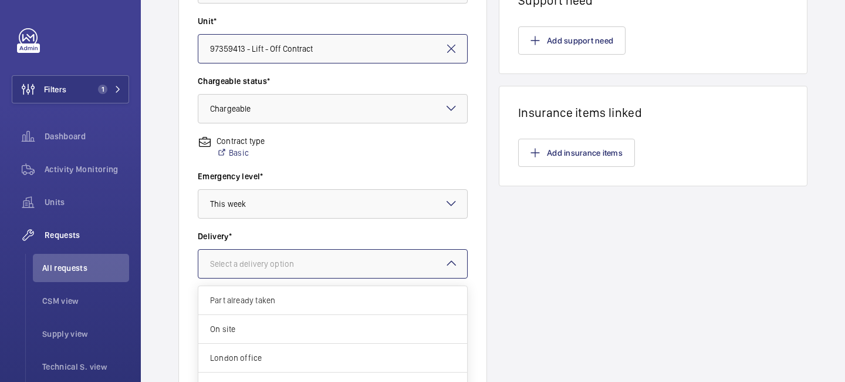
click at [278, 265] on div "Select a delivery option" at bounding box center [266, 264] width 113 height 12
click at [265, 358] on span "London office" at bounding box center [332, 358] width 245 height 12
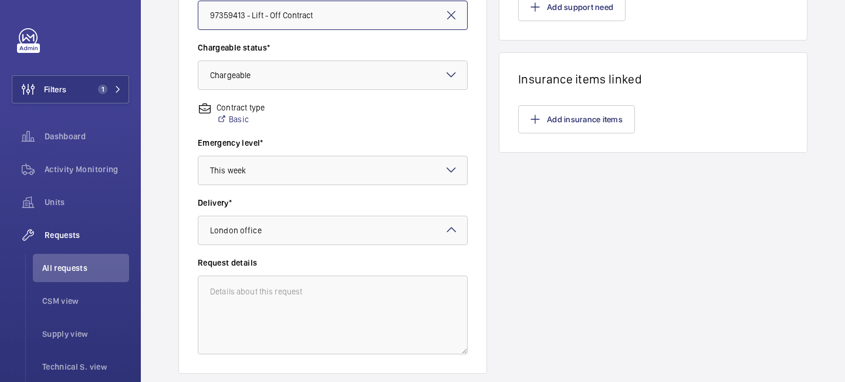
scroll to position [404, 0]
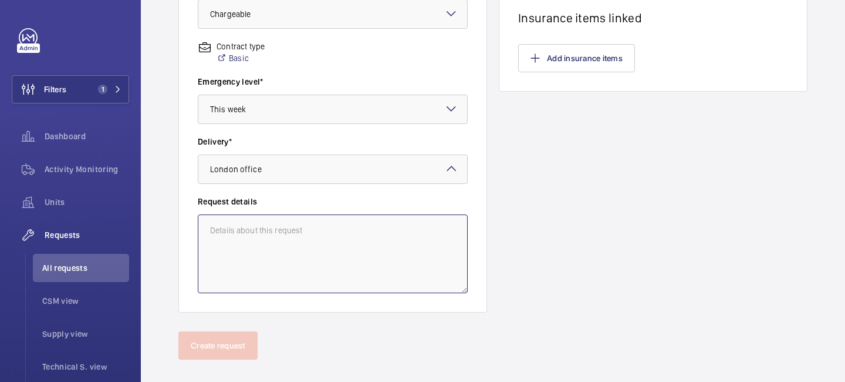
click at [275, 255] on textarea at bounding box center [333, 253] width 270 height 79
click at [251, 227] on textarea "Safeline for x2 Lifts" at bounding box center [333, 253] width 270 height 79
type textarea "Safeline for 4way x2 Lifts"
click at [467, 205] on label "Request details" at bounding box center [333, 201] width 270 height 12
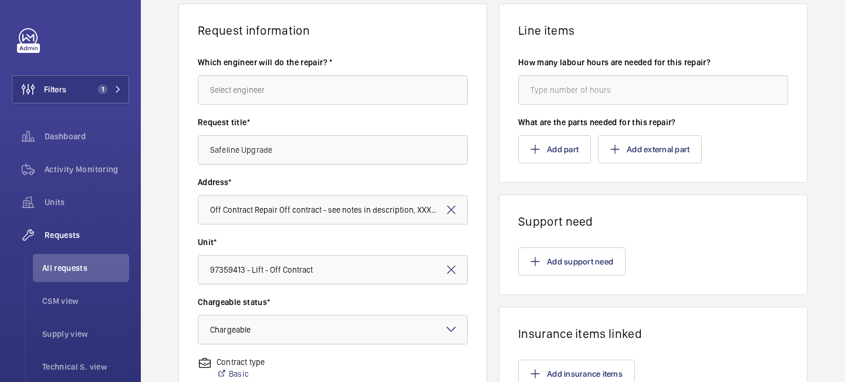
scroll to position [42, 0]
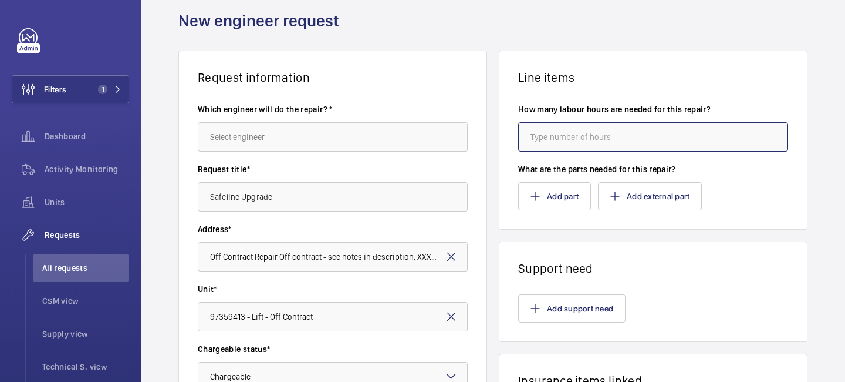
click at [555, 139] on input "number" at bounding box center [653, 136] width 270 height 29
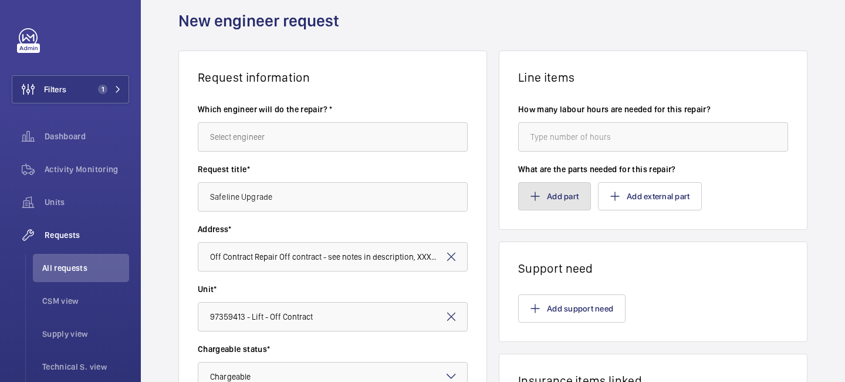
click at [545, 203] on button "Add part" at bounding box center [554, 196] width 73 height 28
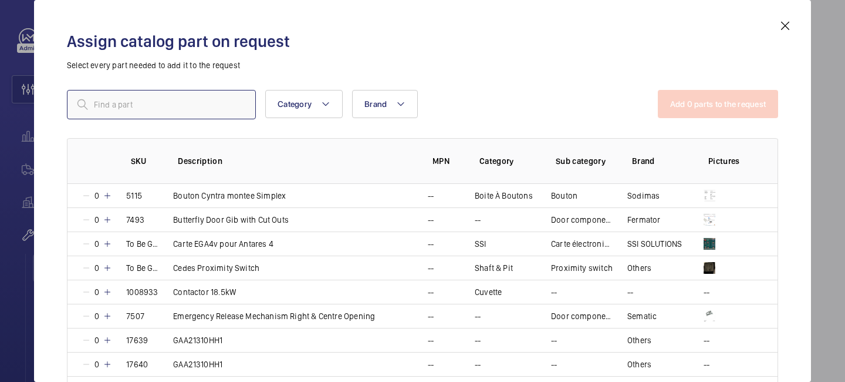
click at [229, 105] on input "text" at bounding box center [161, 104] width 189 height 29
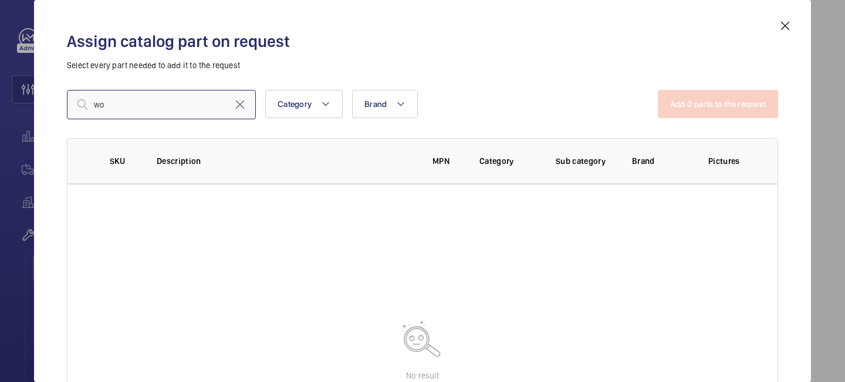
type input "w"
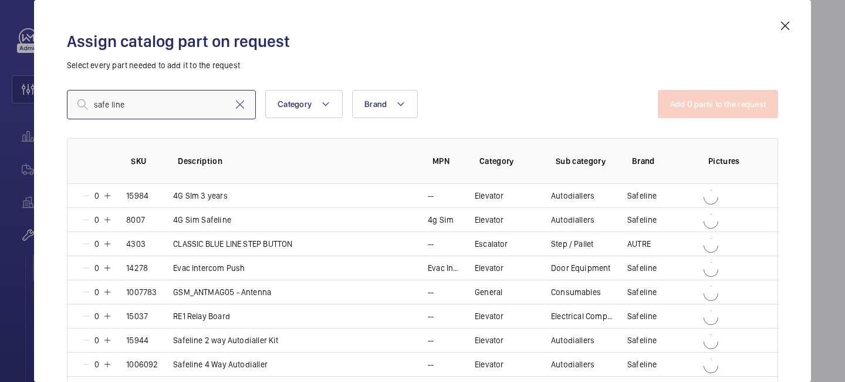
click at [161, 102] on input "safe line" at bounding box center [161, 104] width 189 height 29
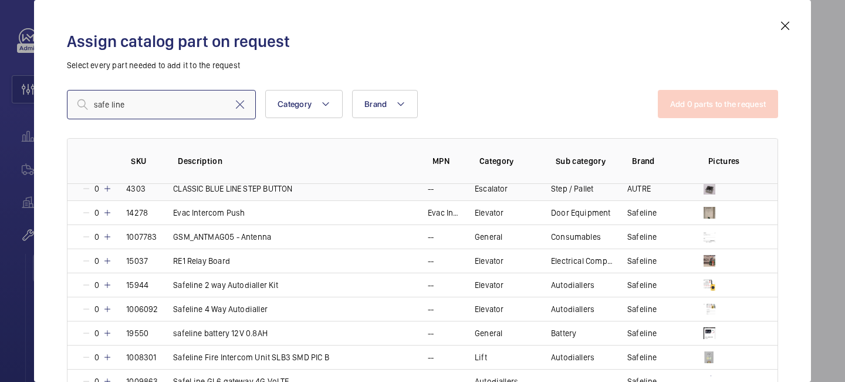
scroll to position [57, 0]
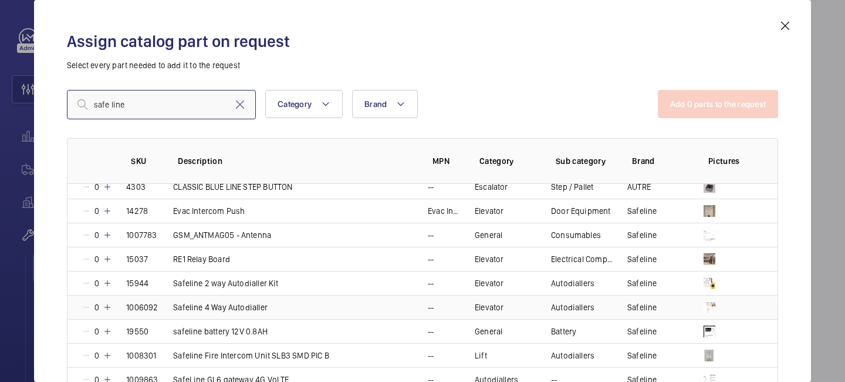
type input "safe line"
click at [113, 306] on td "1006092" at bounding box center [135, 307] width 47 height 24
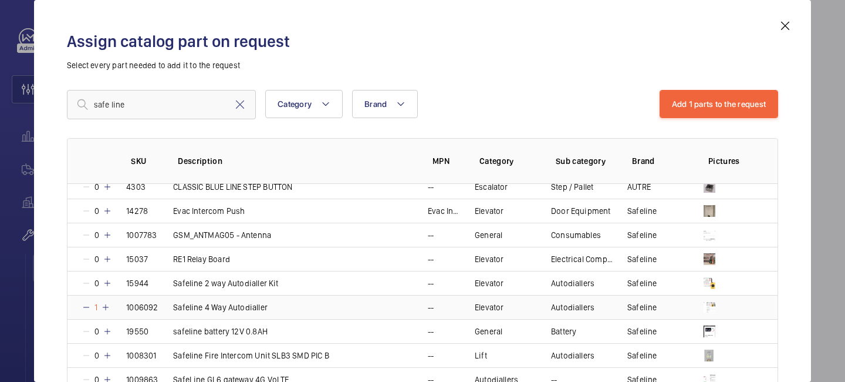
click at [113, 306] on td "1006092" at bounding box center [135, 307] width 47 height 24
click at [676, 99] on button "Add 1 parts to the request" at bounding box center [719, 104] width 119 height 28
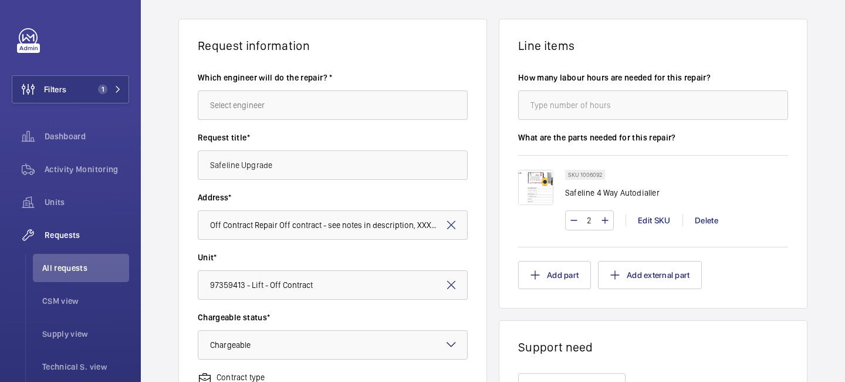
scroll to position [76, 0]
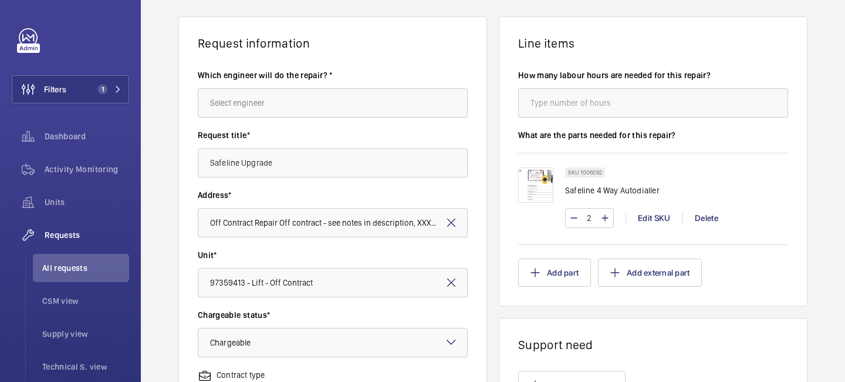
click at [728, 236] on div "SKU 1006092 Safeline 4 Way Autodialler 2 Edit SKU Delete" at bounding box center [676, 203] width 223 height 72
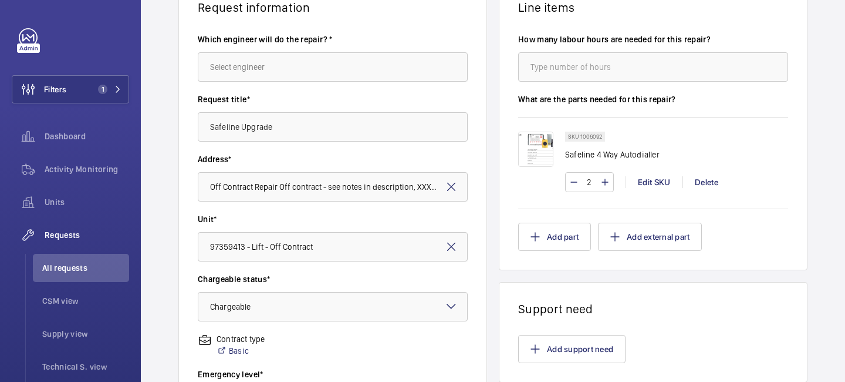
scroll to position [109, 0]
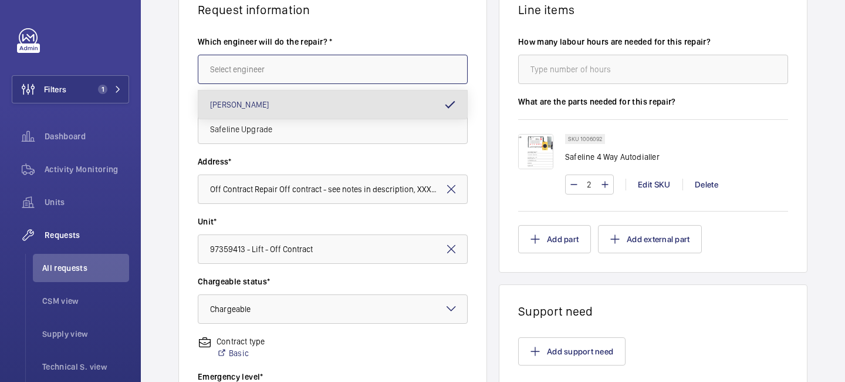
click at [346, 58] on input "text" at bounding box center [333, 69] width 270 height 29
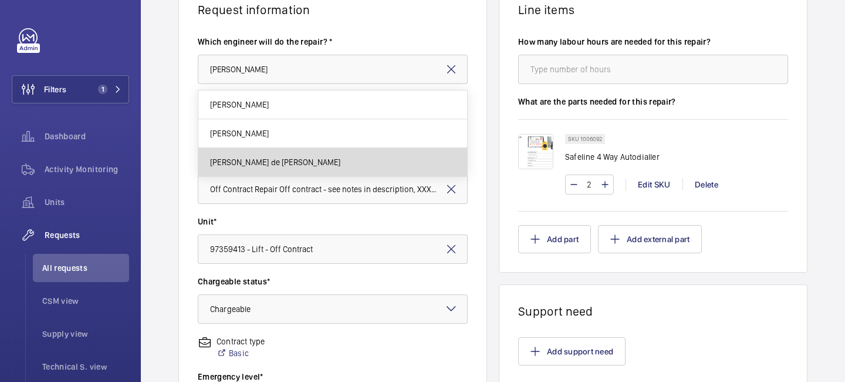
click at [313, 160] on span "Alex Nicola de Paula Pirozzolo" at bounding box center [275, 162] width 130 height 12
type input "Alex Nicola de Paula Pirozzolo"
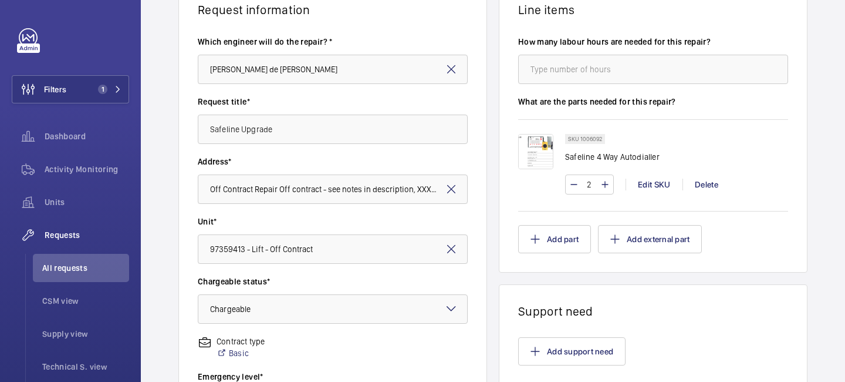
click at [307, 102] on label "Request title*" at bounding box center [333, 102] width 270 height 12
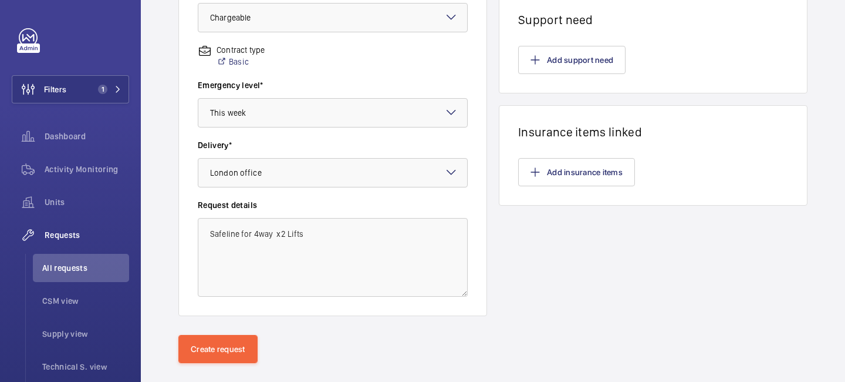
scroll to position [413, 0]
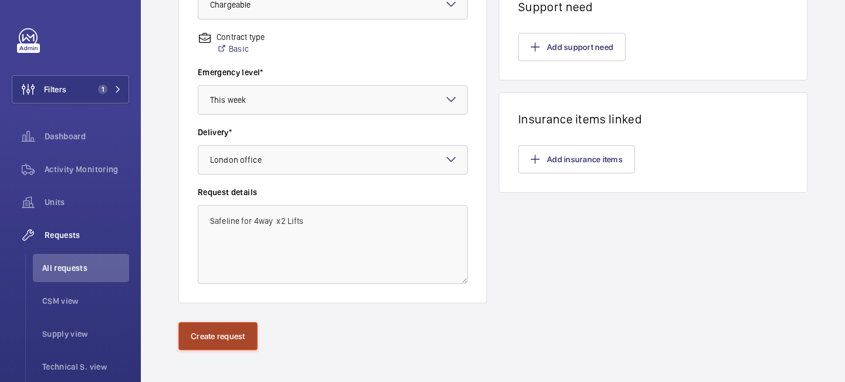
click at [228, 325] on button "Create request" at bounding box center [217, 336] width 79 height 28
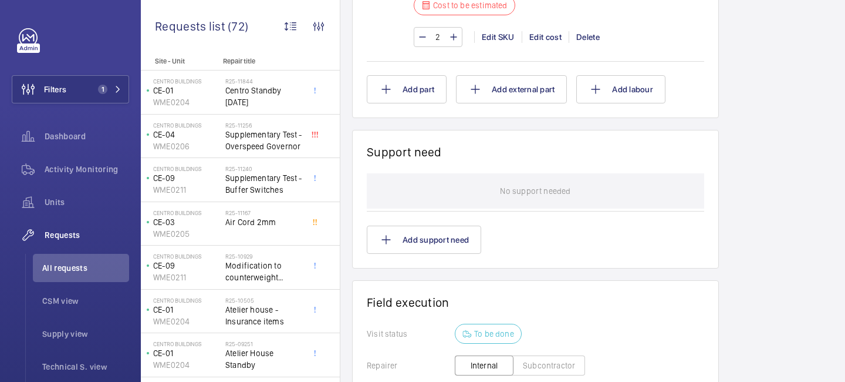
scroll to position [544, 0]
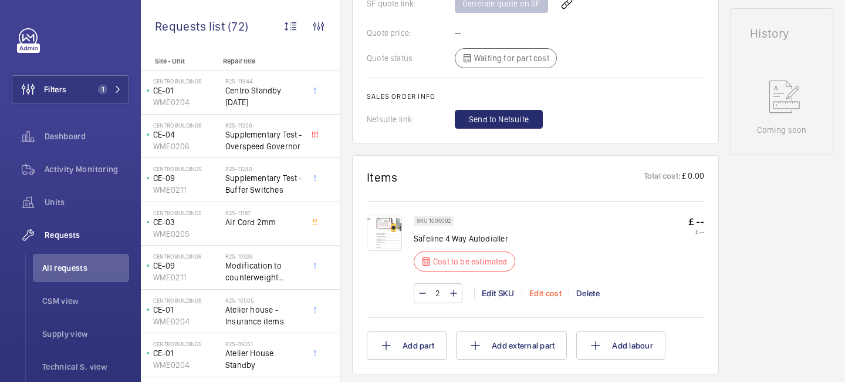
click at [541, 292] on div "Edit cost" at bounding box center [545, 293] width 47 height 12
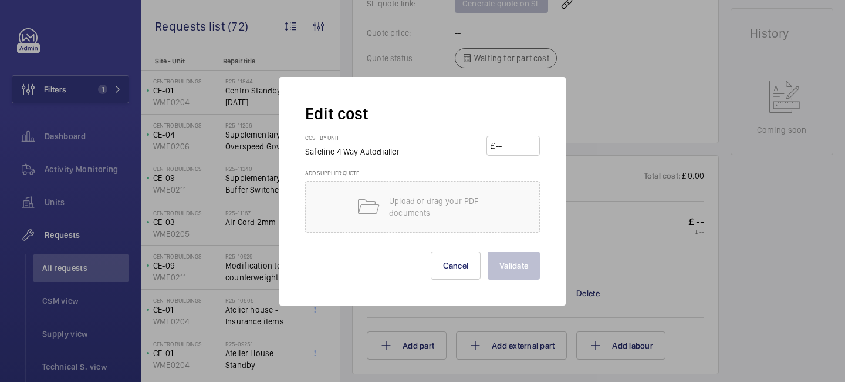
click at [508, 144] on input "number" at bounding box center [515, 145] width 41 height 19
type input "675"
click at [521, 268] on button "Validate" at bounding box center [514, 265] width 52 height 28
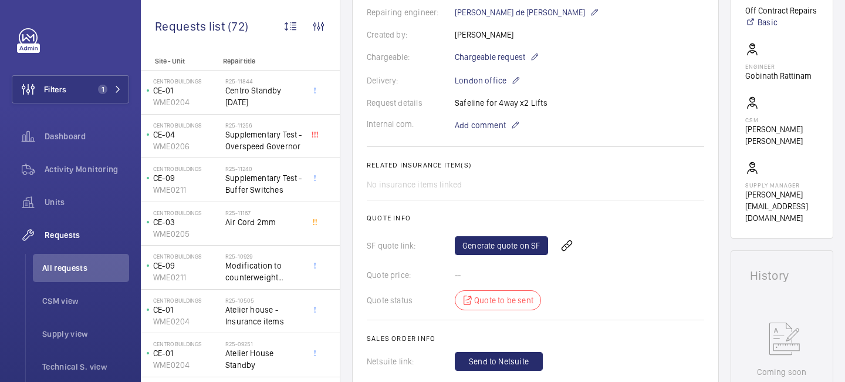
scroll to position [311, 0]
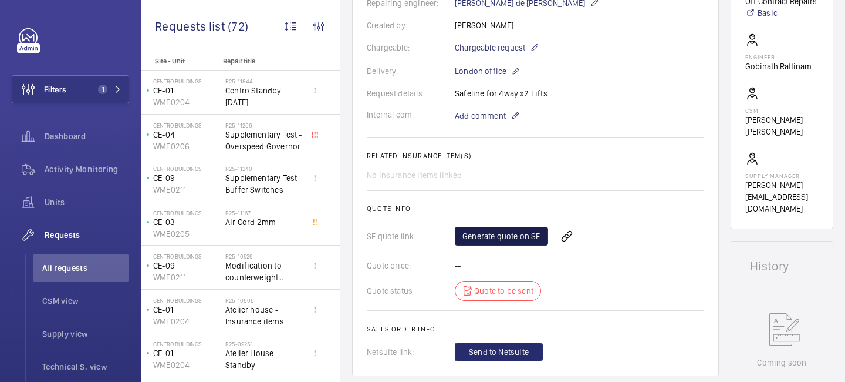
click at [499, 231] on link "Generate quote on SF" at bounding box center [501, 236] width 93 height 19
